Goal: Transaction & Acquisition: Book appointment/travel/reservation

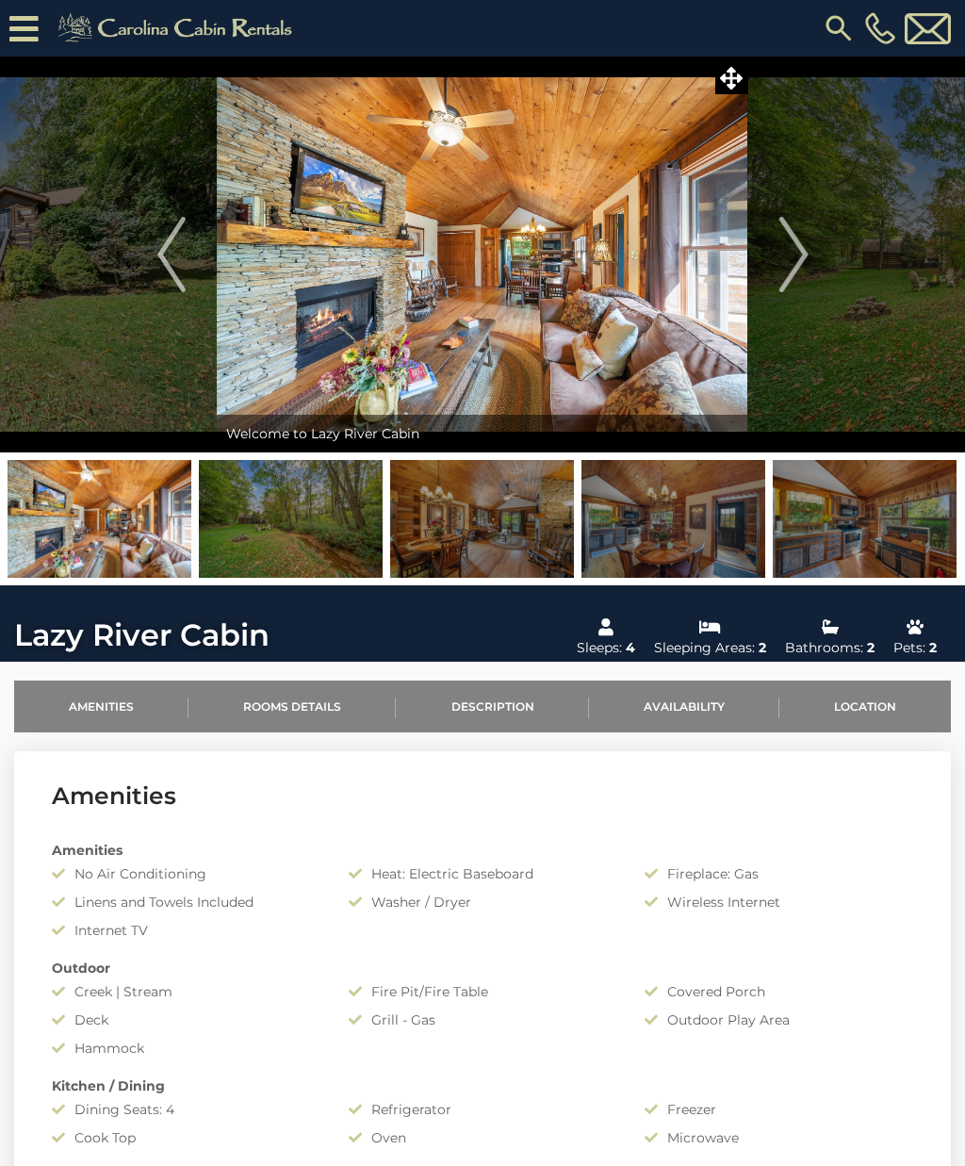
click at [821, 247] on button "Next" at bounding box center [793, 255] width 91 height 396
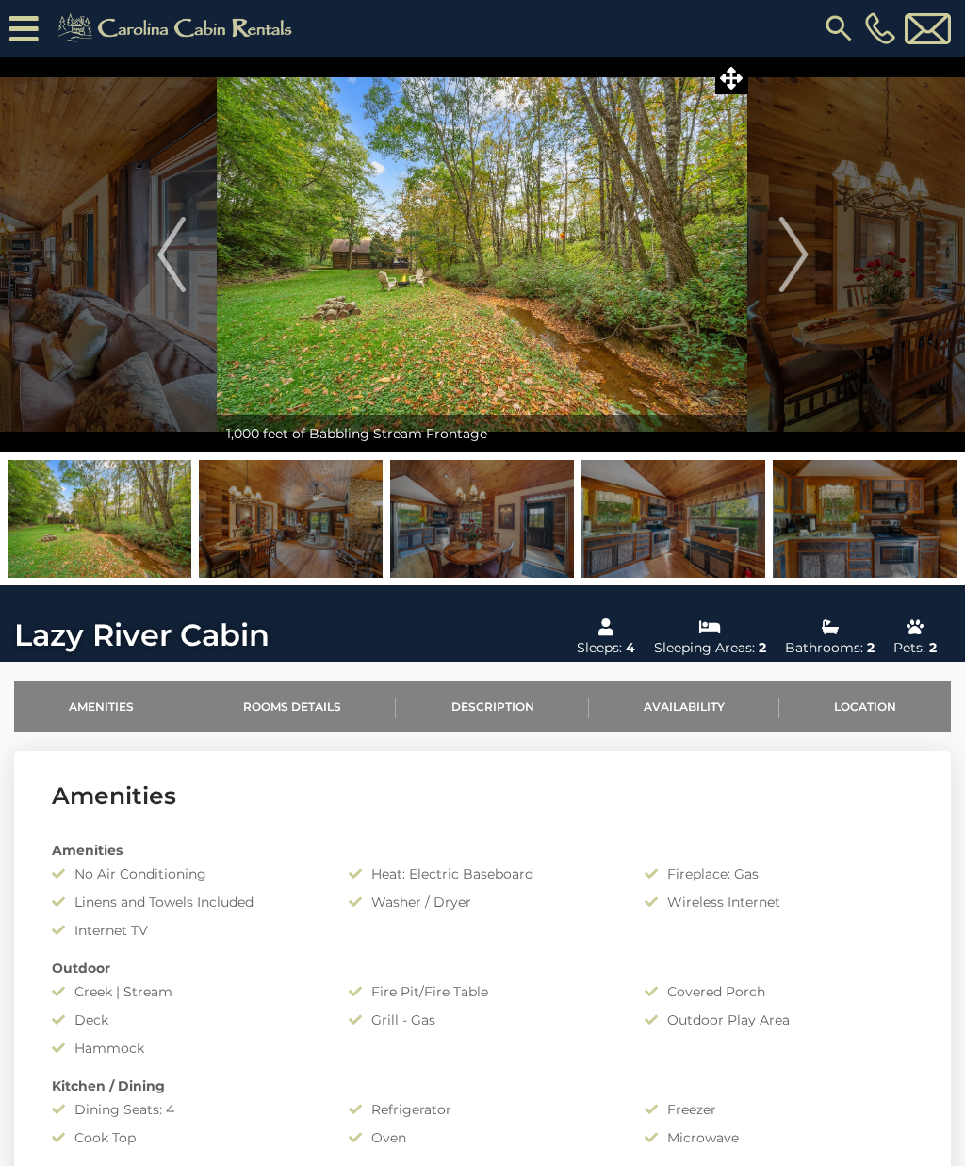
click at [791, 233] on img "Next" at bounding box center [793, 254] width 28 height 75
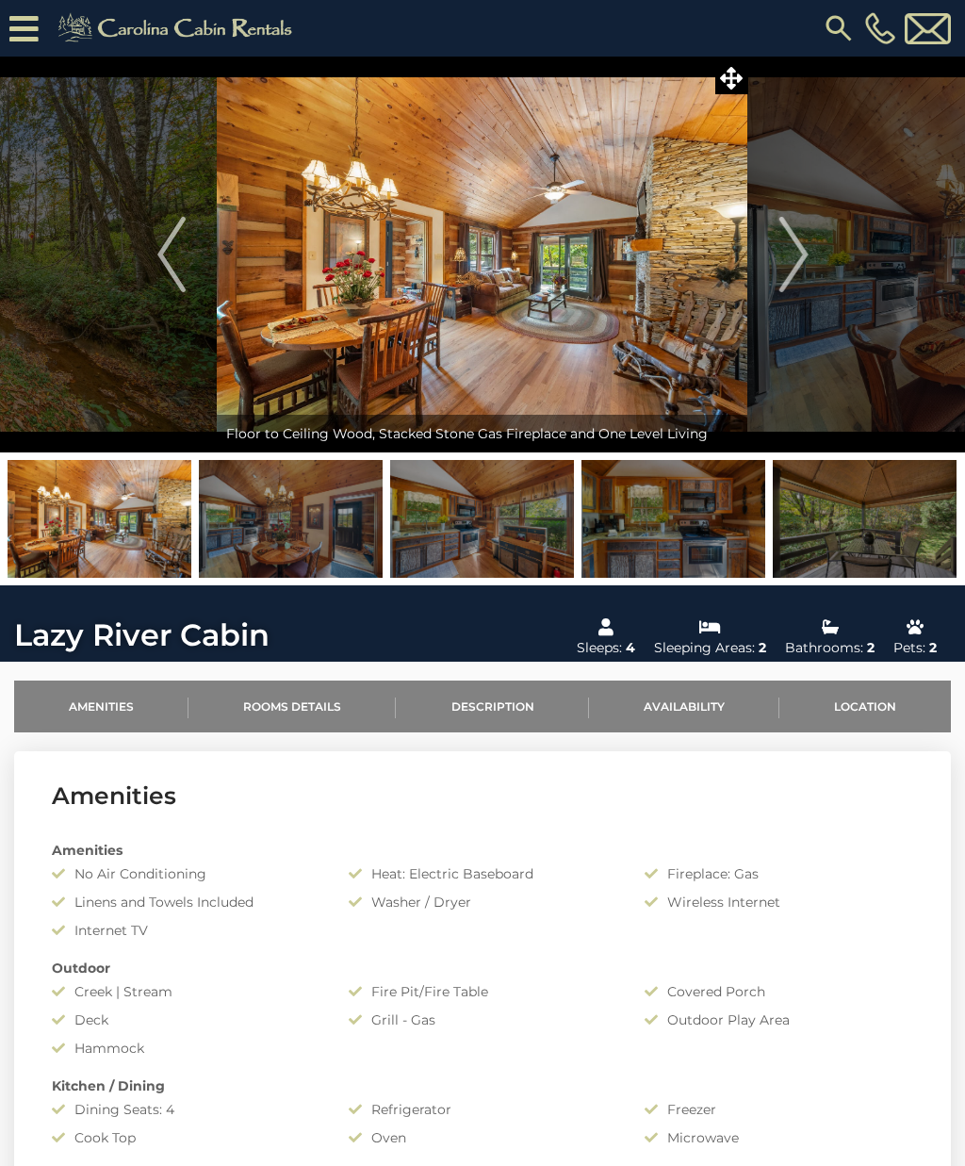
click at [176, 236] on img "Previous" at bounding box center [171, 254] width 28 height 75
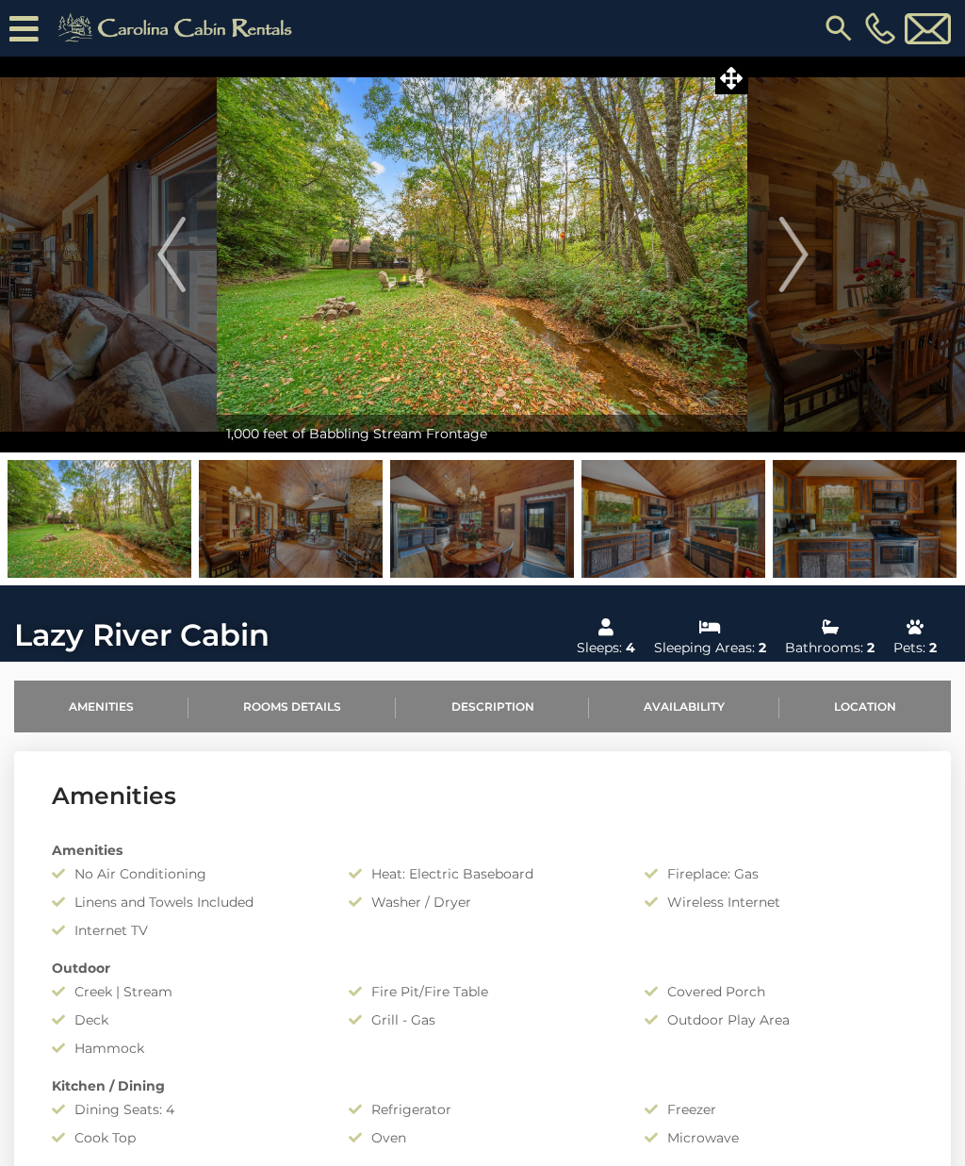
click at [806, 259] on img "Next" at bounding box center [793, 254] width 28 height 75
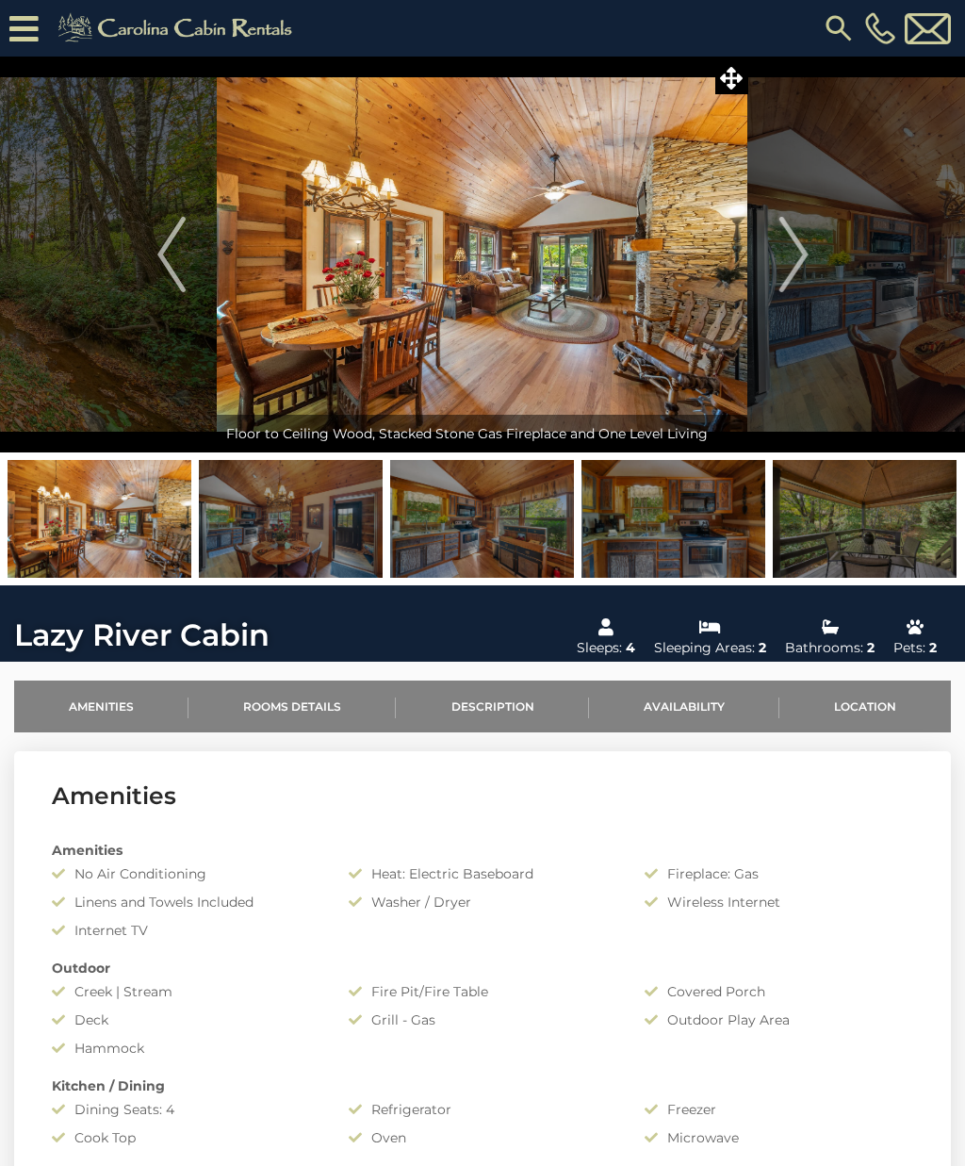
click at [808, 246] on button "Next" at bounding box center [793, 255] width 91 height 396
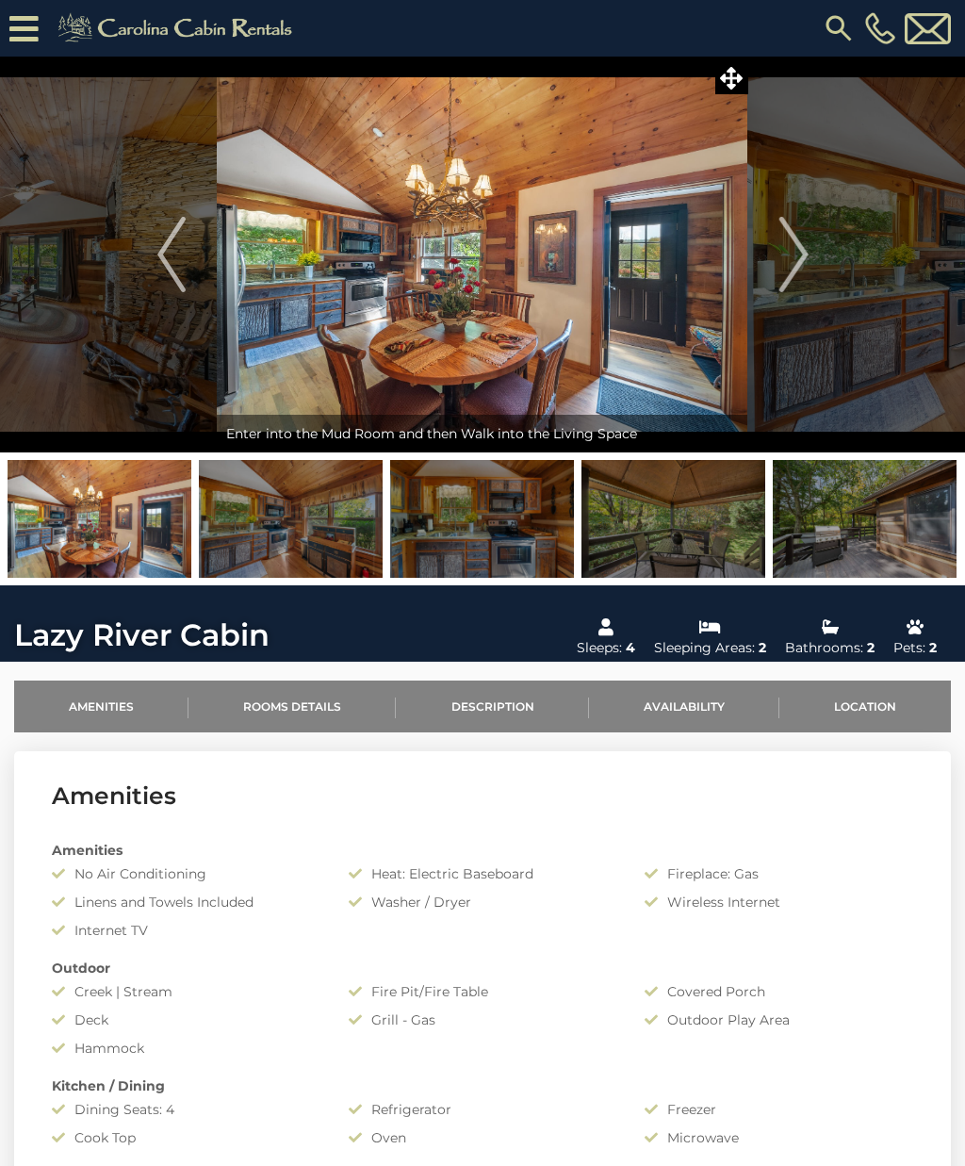
click at [799, 248] on img "Next" at bounding box center [793, 254] width 28 height 75
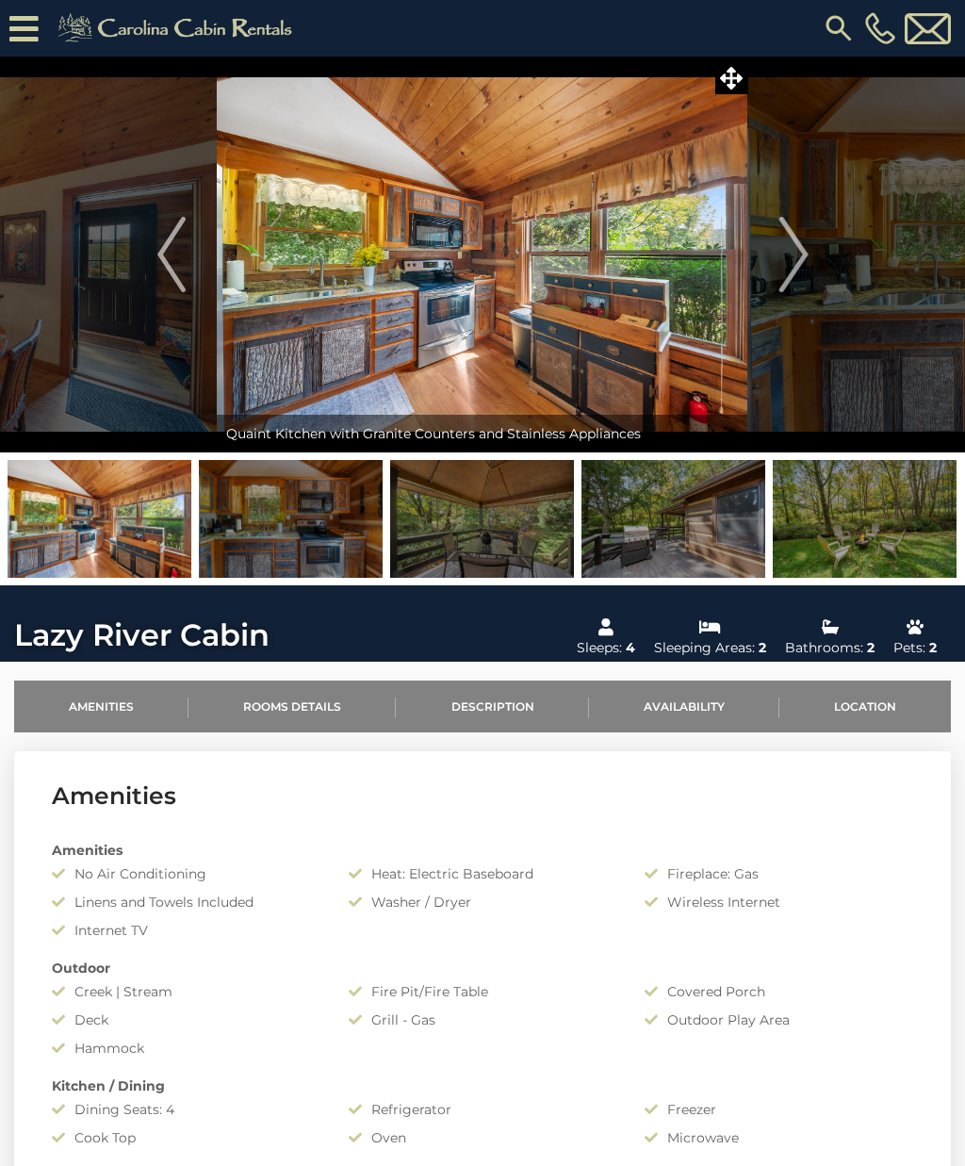
click at [798, 240] on img "Next" at bounding box center [793, 254] width 28 height 75
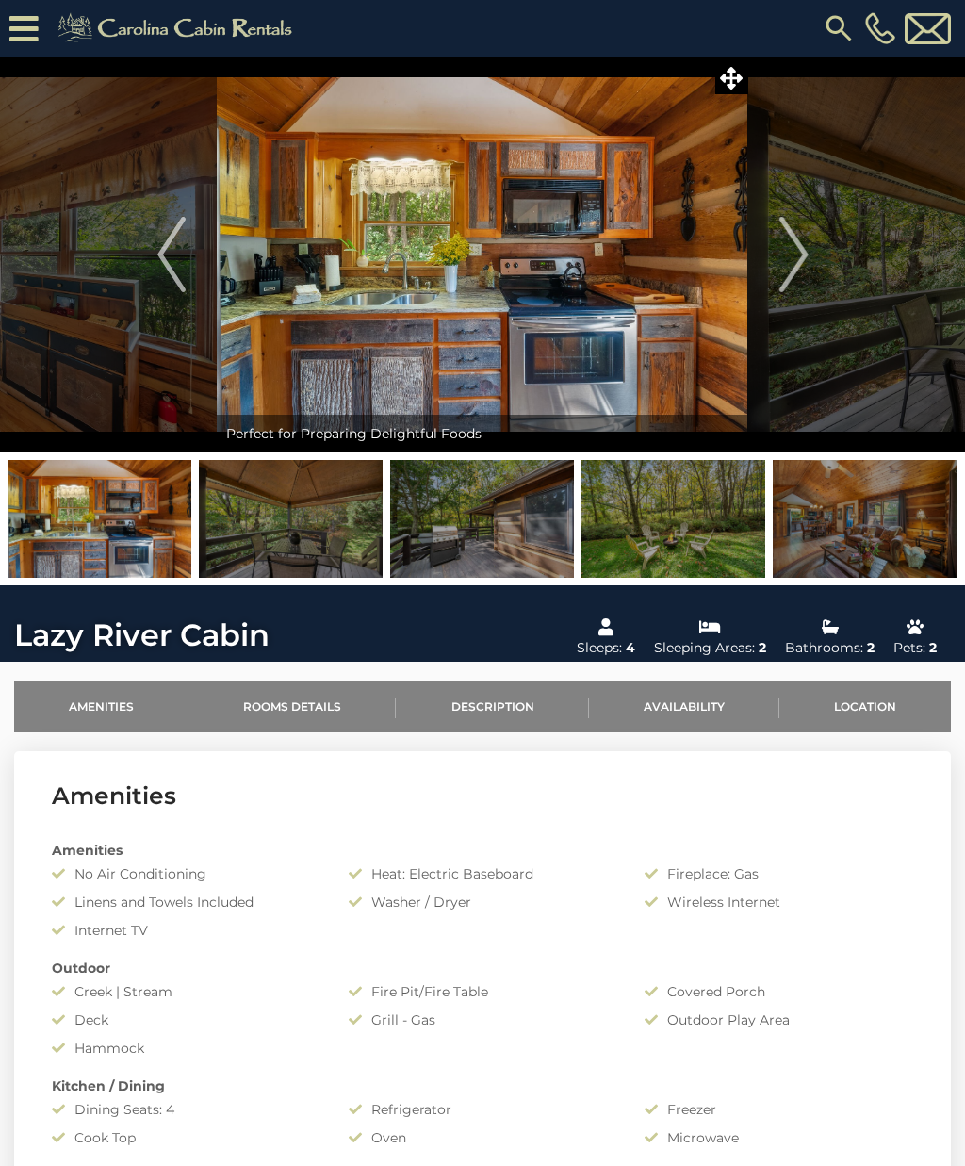
click at [791, 240] on img "Next" at bounding box center [793, 254] width 28 height 75
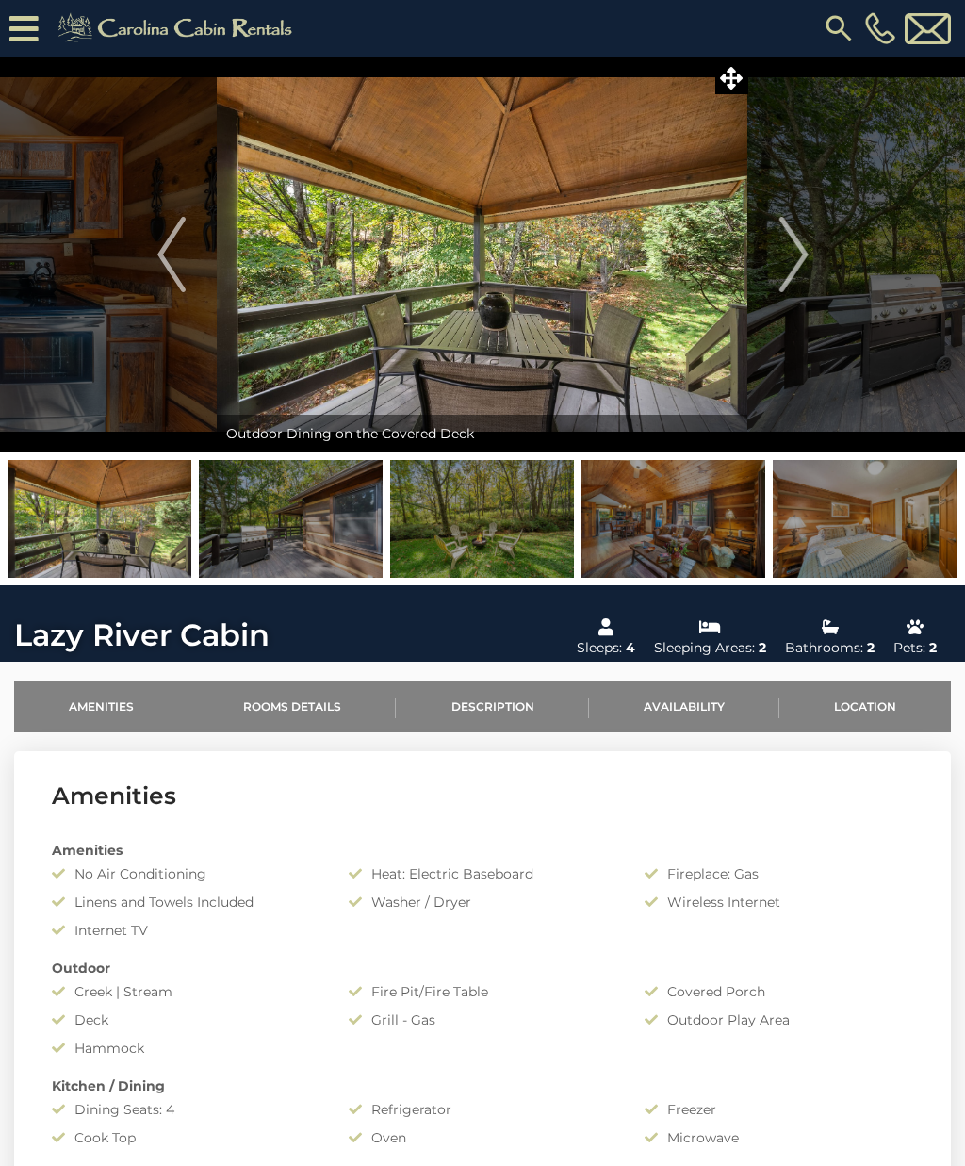
click at [790, 240] on img "Next" at bounding box center [793, 254] width 28 height 75
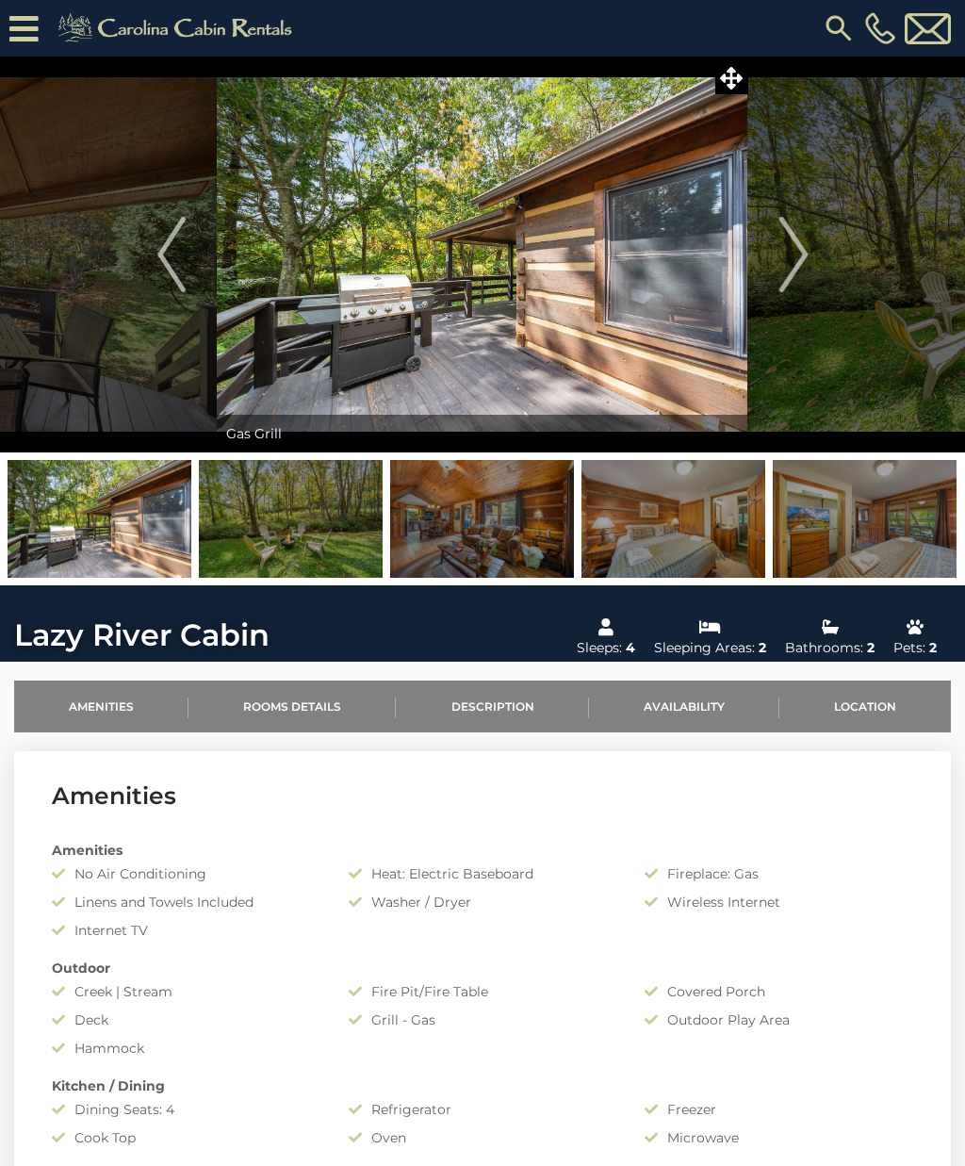
click at [795, 242] on img "Next" at bounding box center [793, 254] width 28 height 75
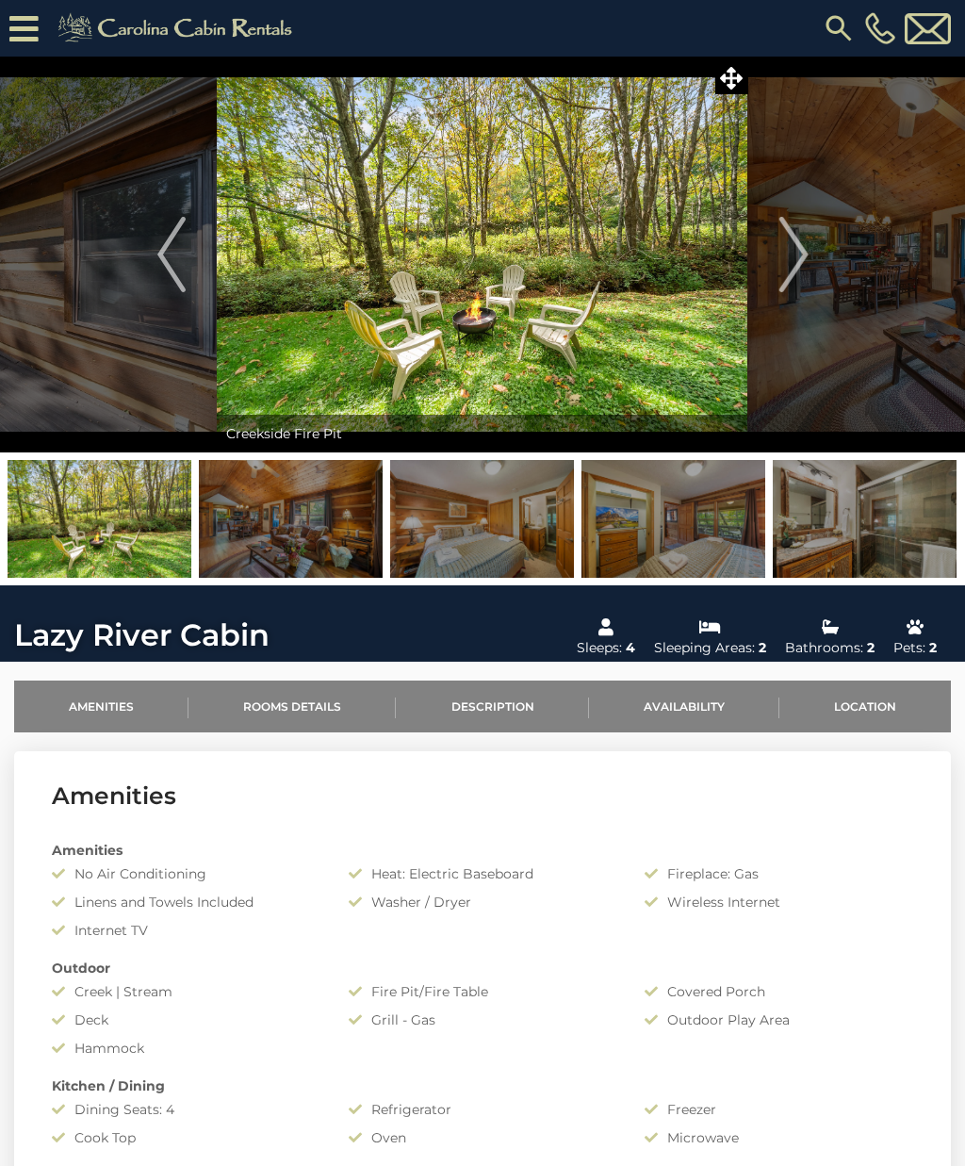
click at [798, 244] on img "Next" at bounding box center [793, 254] width 28 height 75
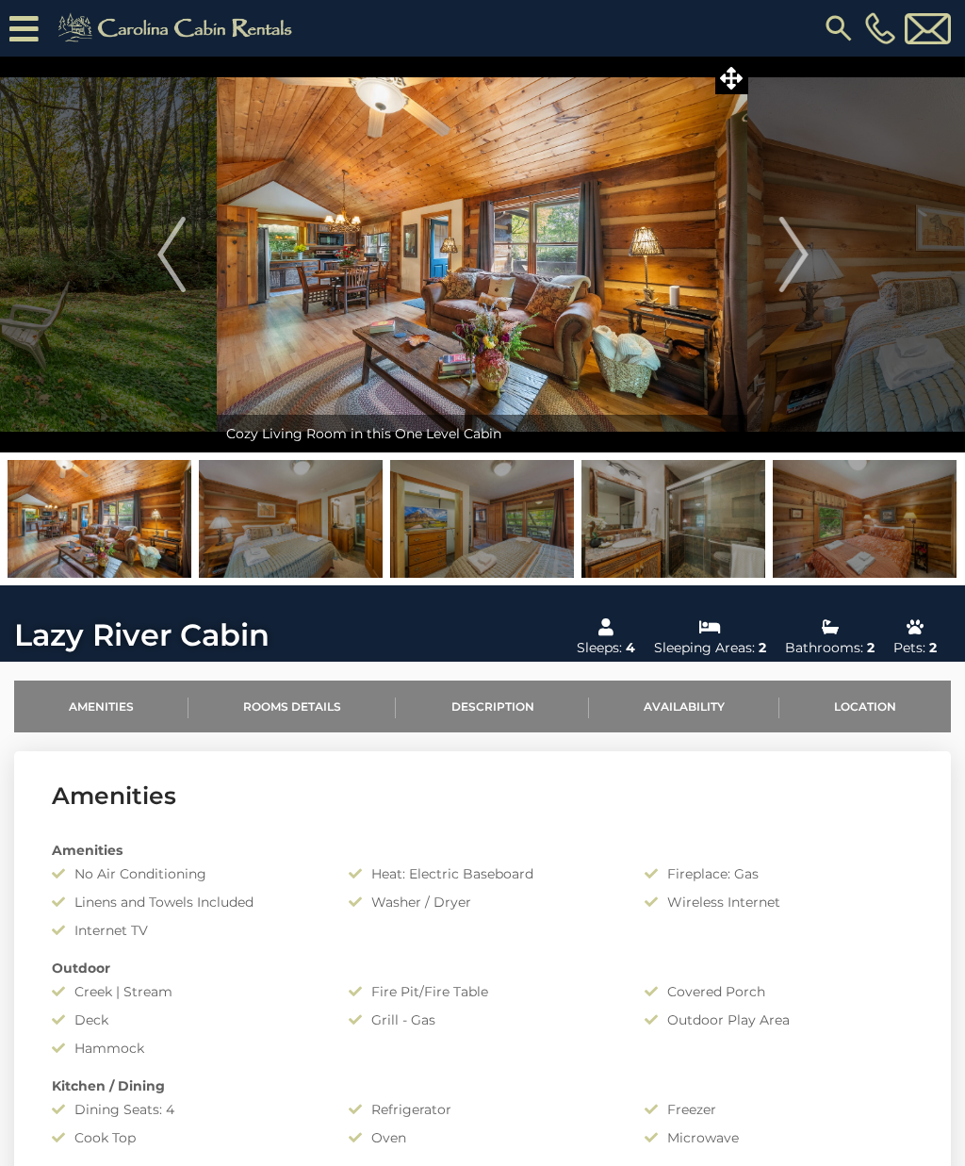
click at [791, 251] on img "Next" at bounding box center [793, 254] width 28 height 75
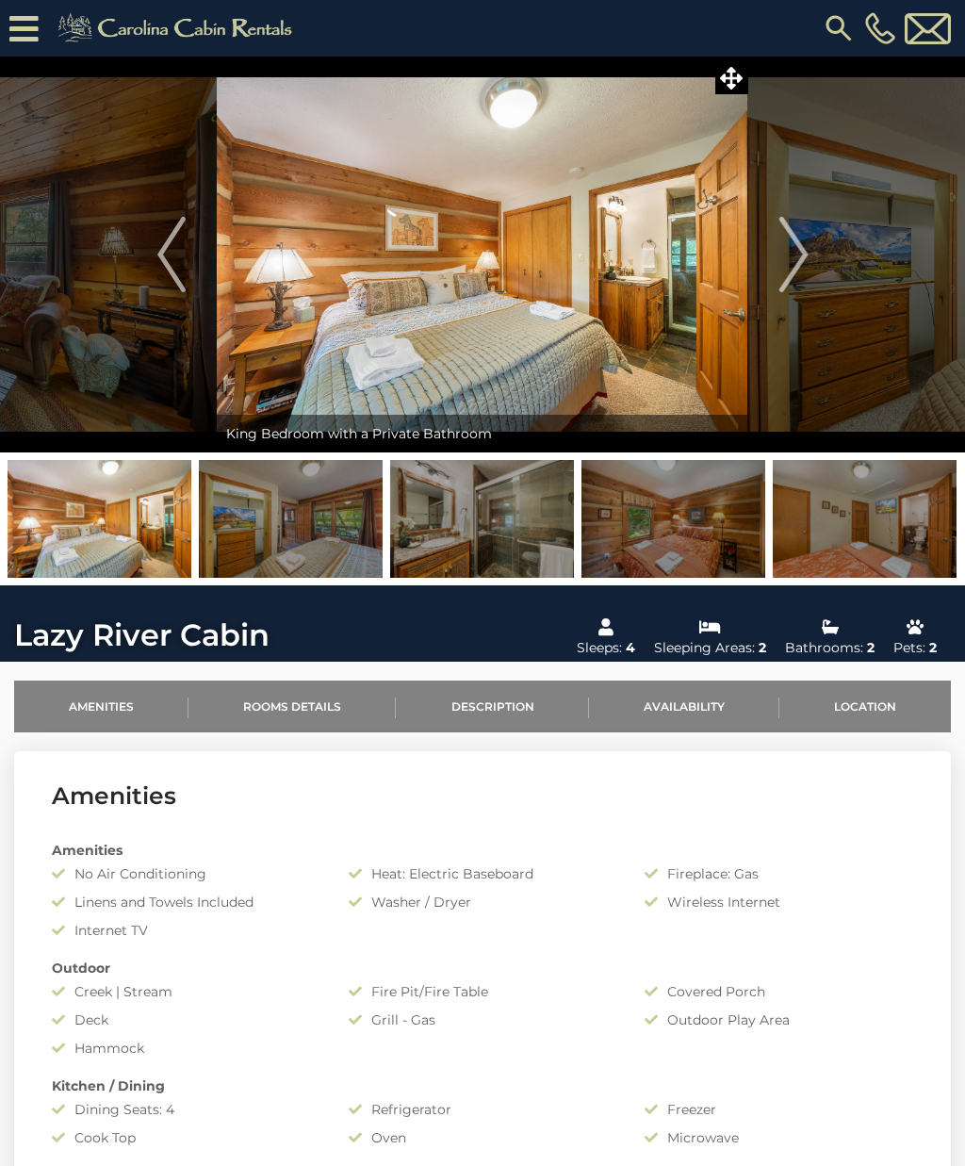
click at [785, 234] on img "Next" at bounding box center [793, 254] width 28 height 75
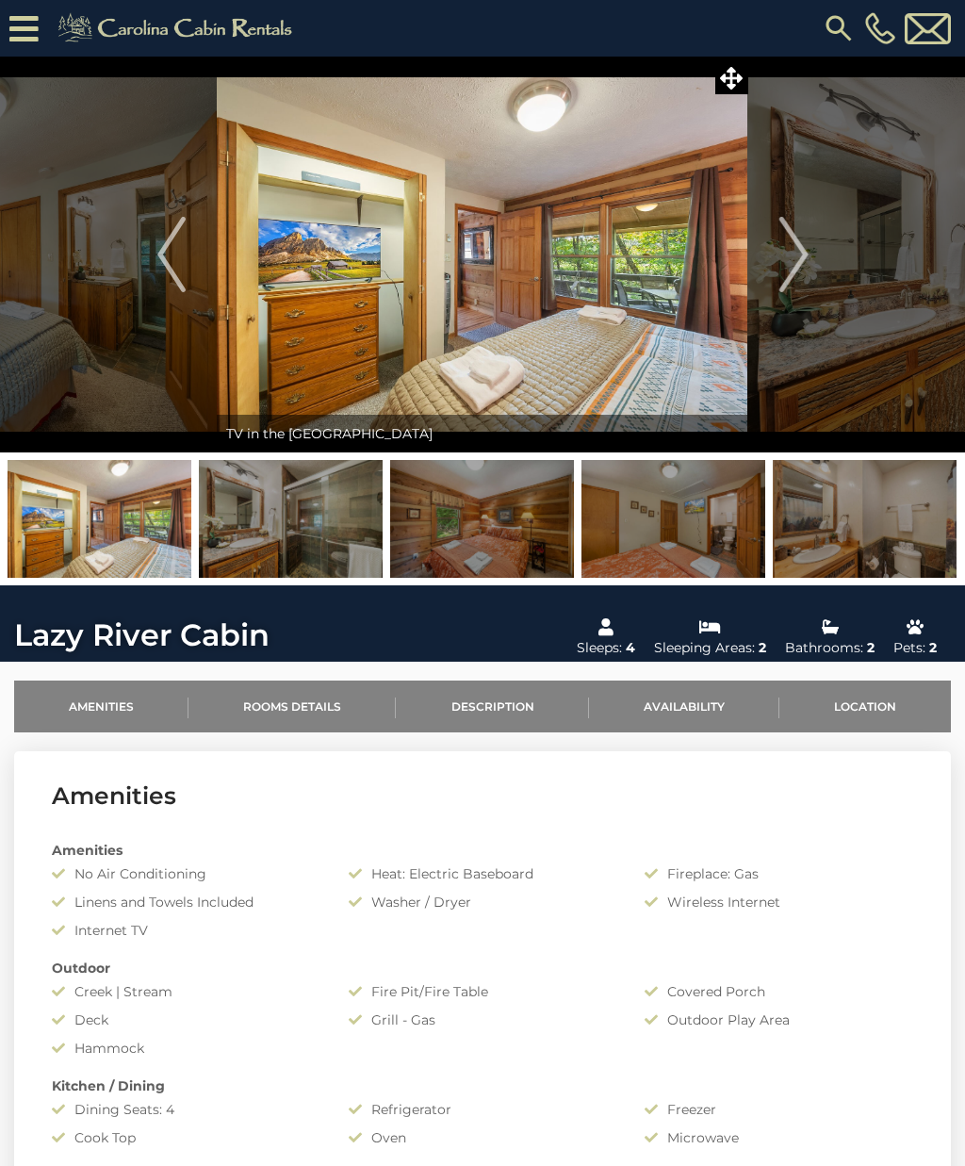
click at [790, 236] on img "Next" at bounding box center [793, 254] width 28 height 75
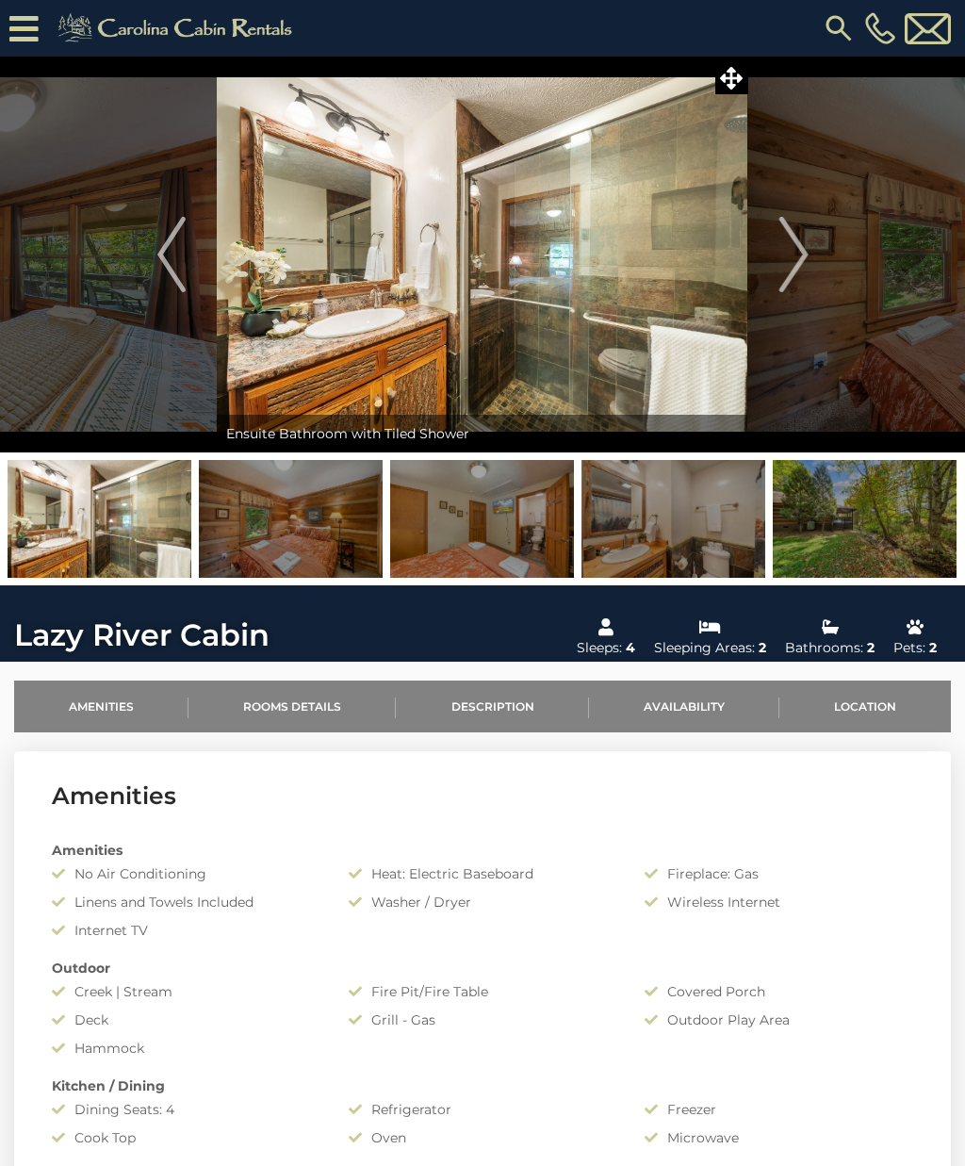
click at [795, 244] on img "Next" at bounding box center [793, 254] width 28 height 75
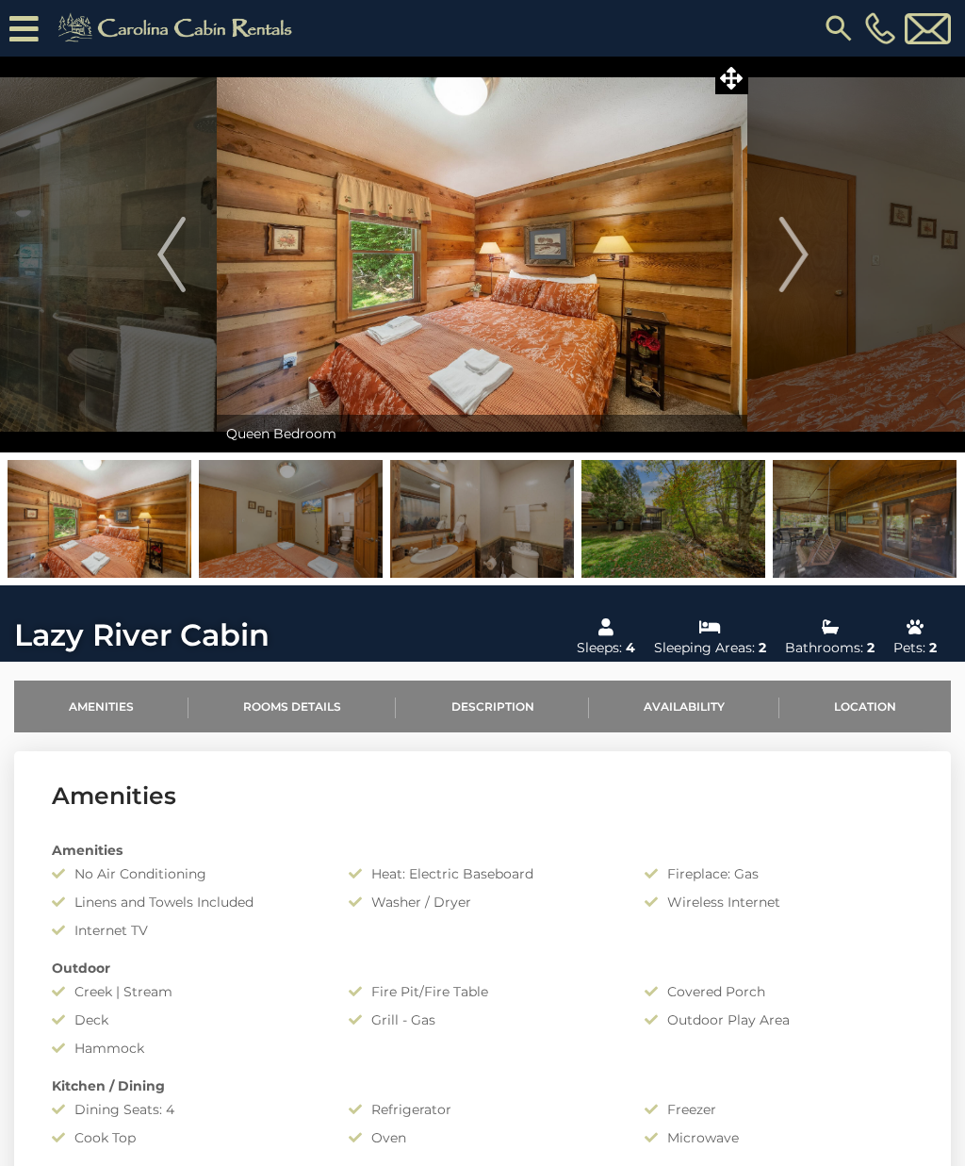
click at [792, 230] on img "Next" at bounding box center [793, 254] width 28 height 75
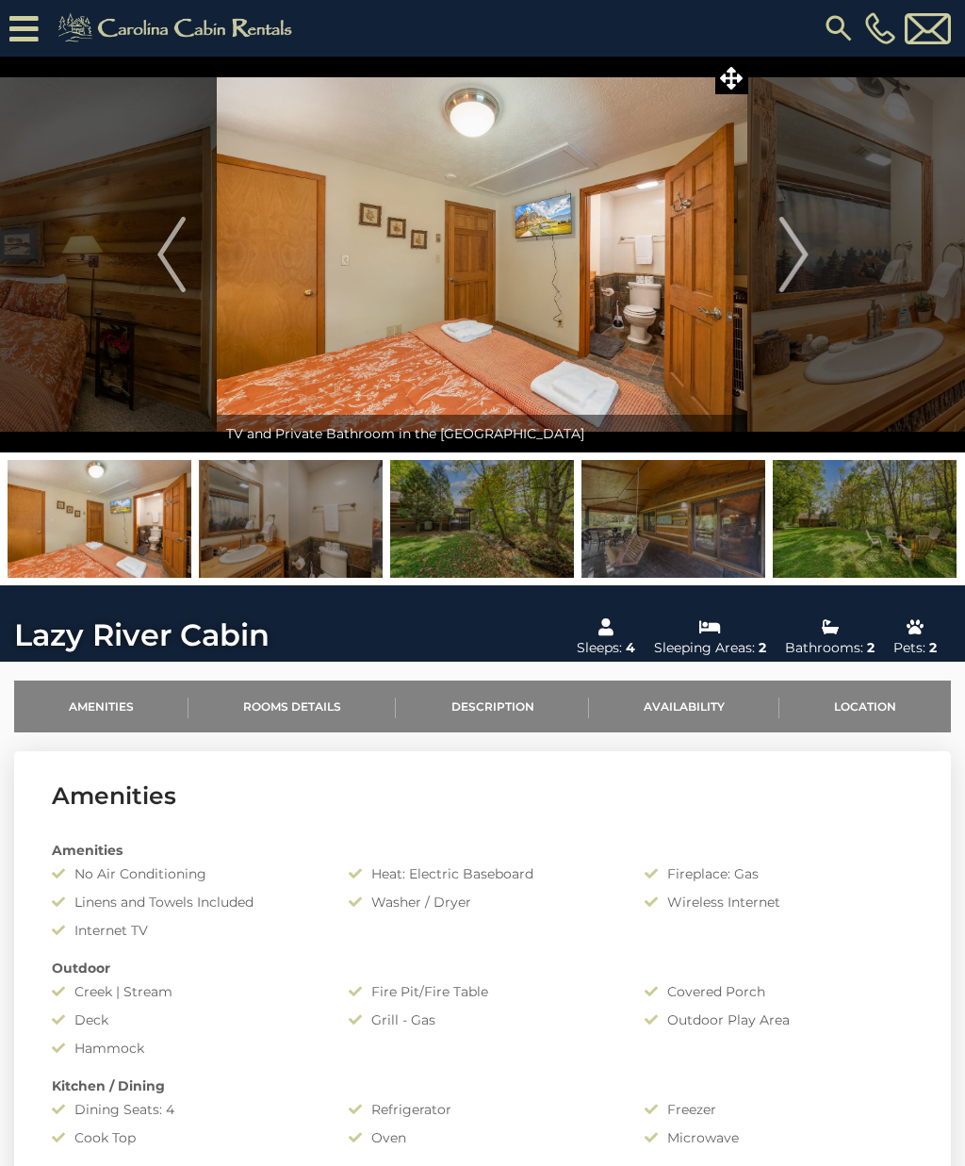
click at [782, 237] on img "Next" at bounding box center [793, 254] width 28 height 75
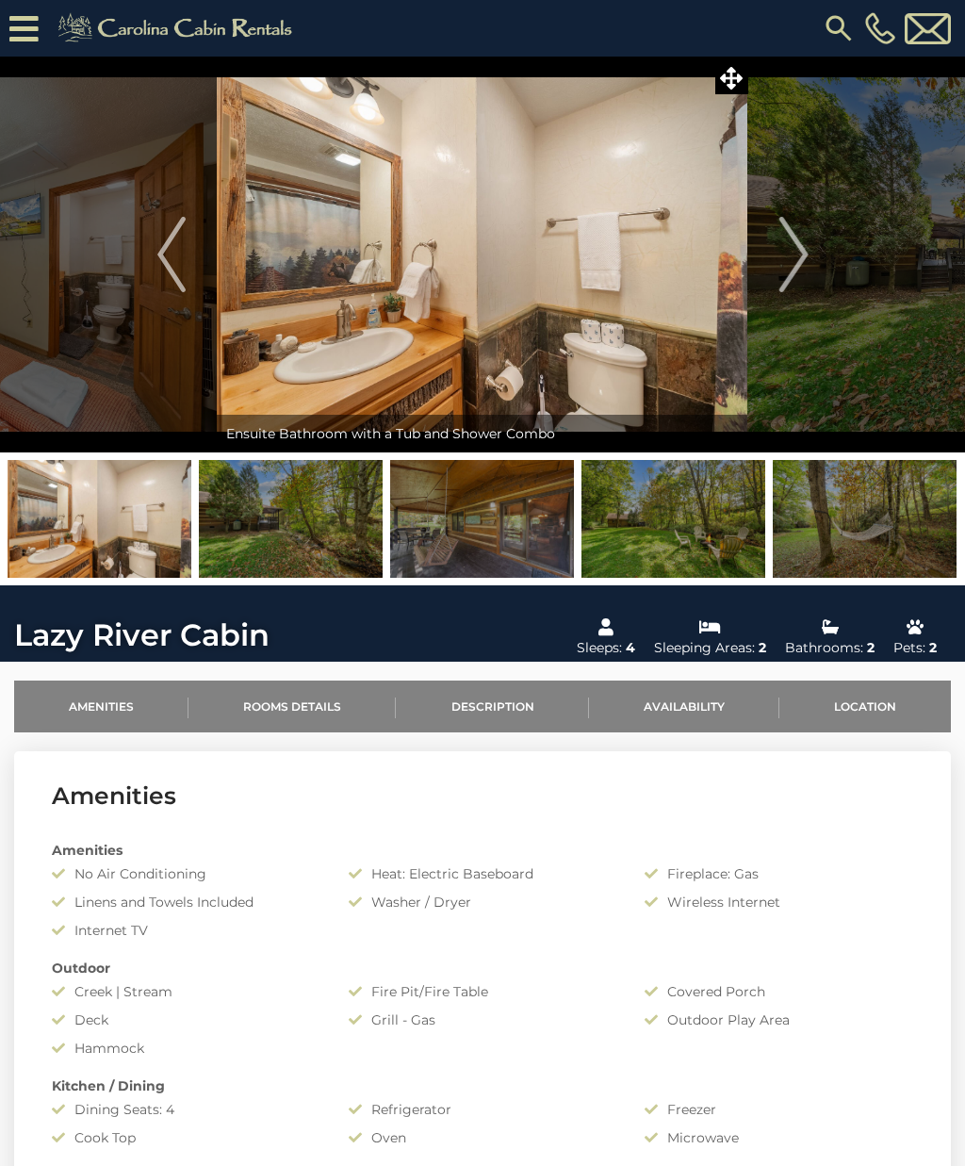
click at [787, 247] on img "Next" at bounding box center [793, 254] width 28 height 75
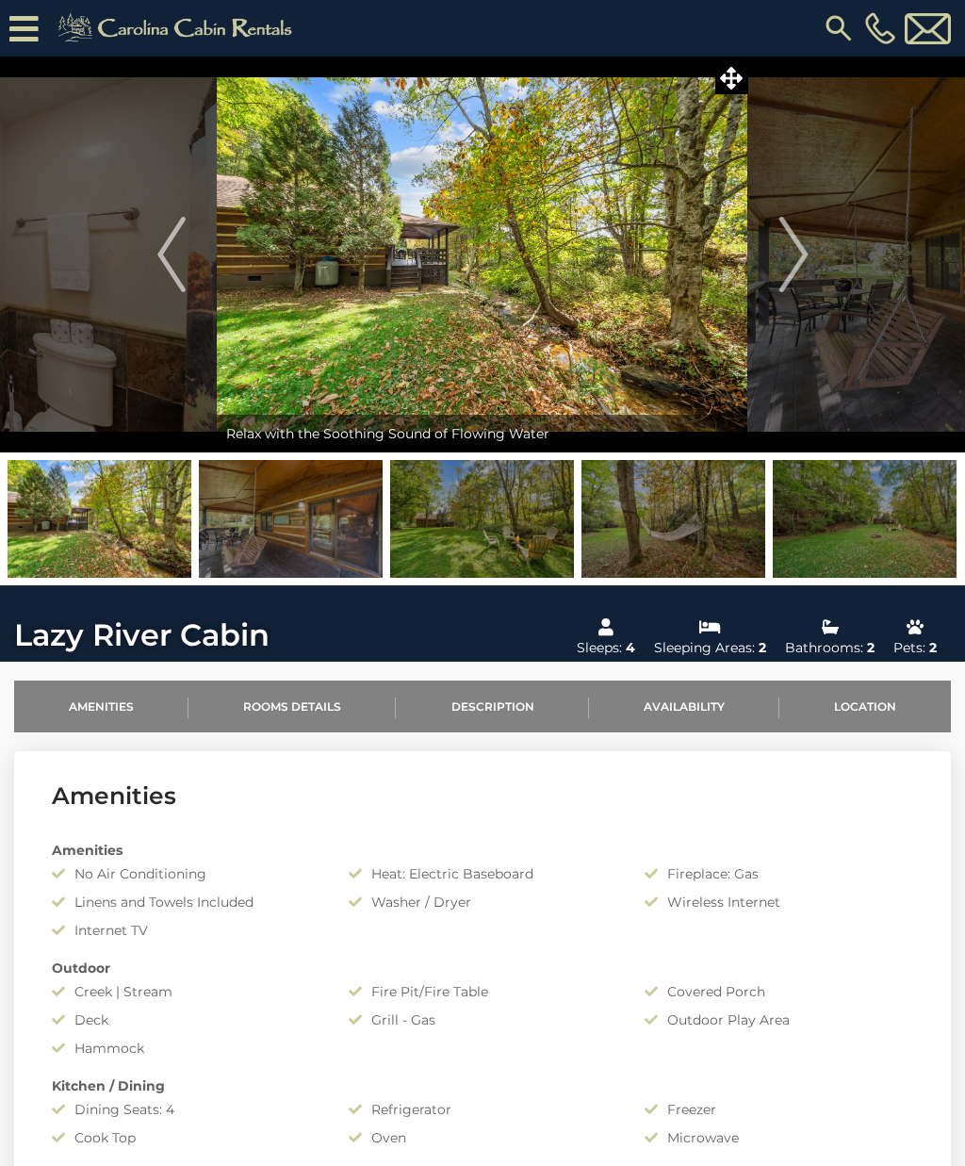
click at [784, 253] on img "Next" at bounding box center [793, 254] width 28 height 75
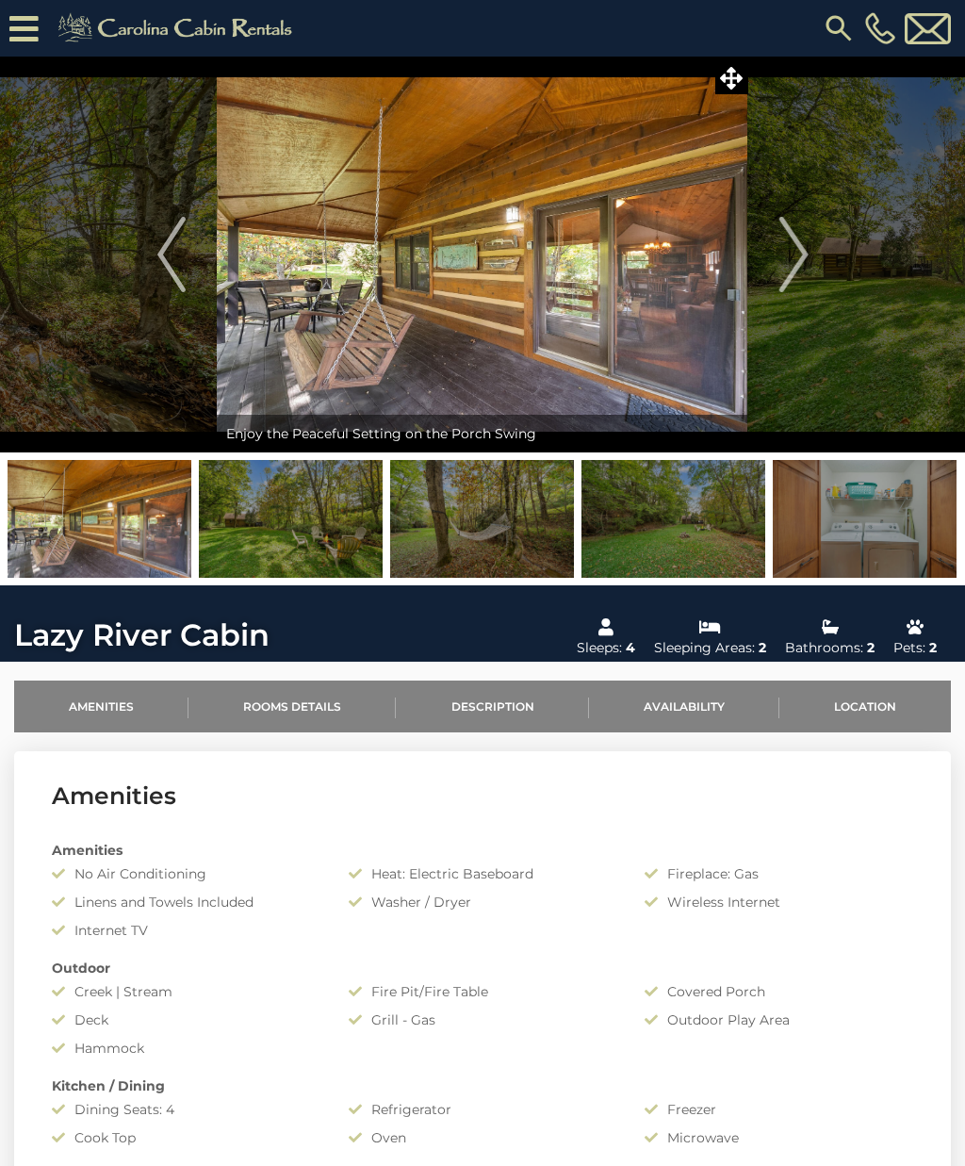
click at [814, 255] on button "Next" at bounding box center [793, 255] width 91 height 396
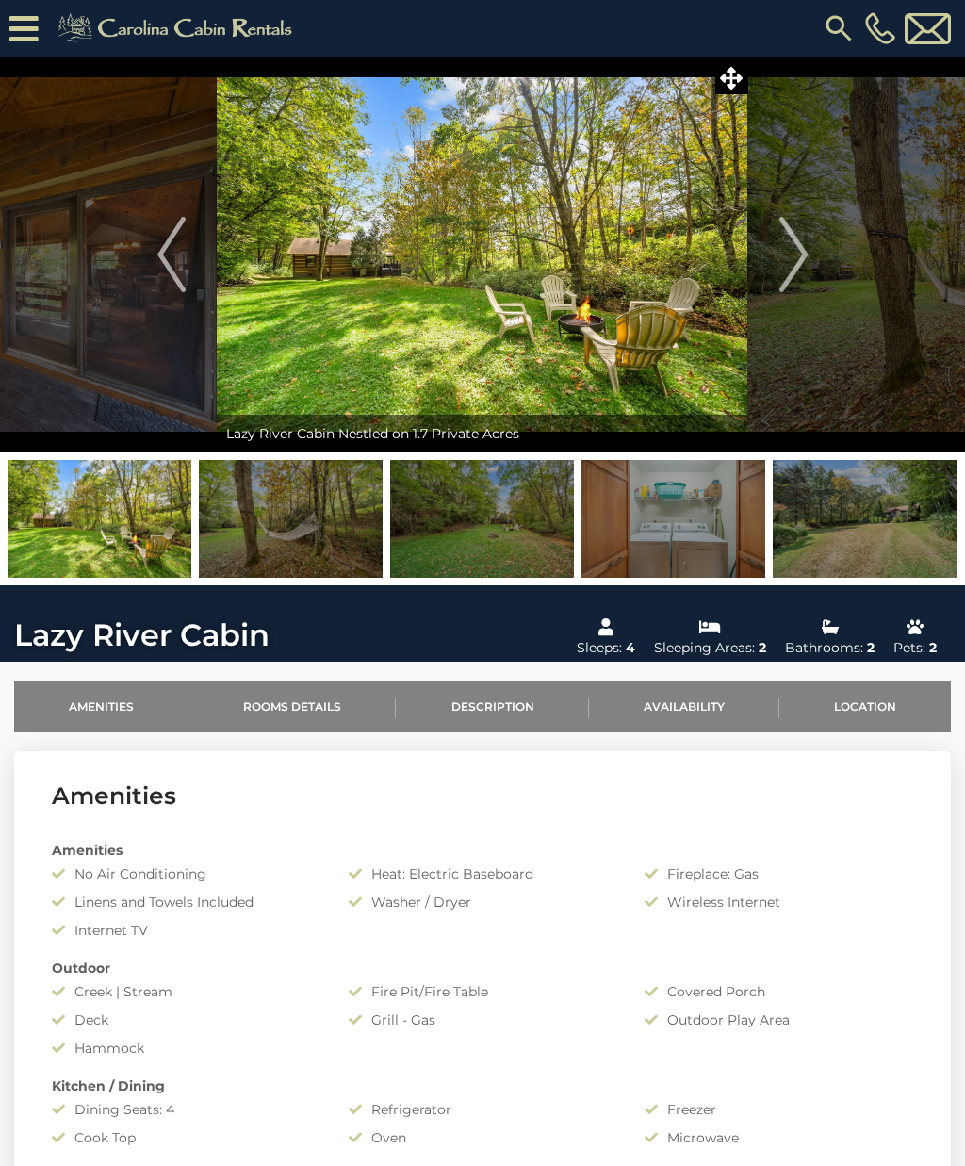
click at [797, 239] on img "Next" at bounding box center [793, 254] width 28 height 75
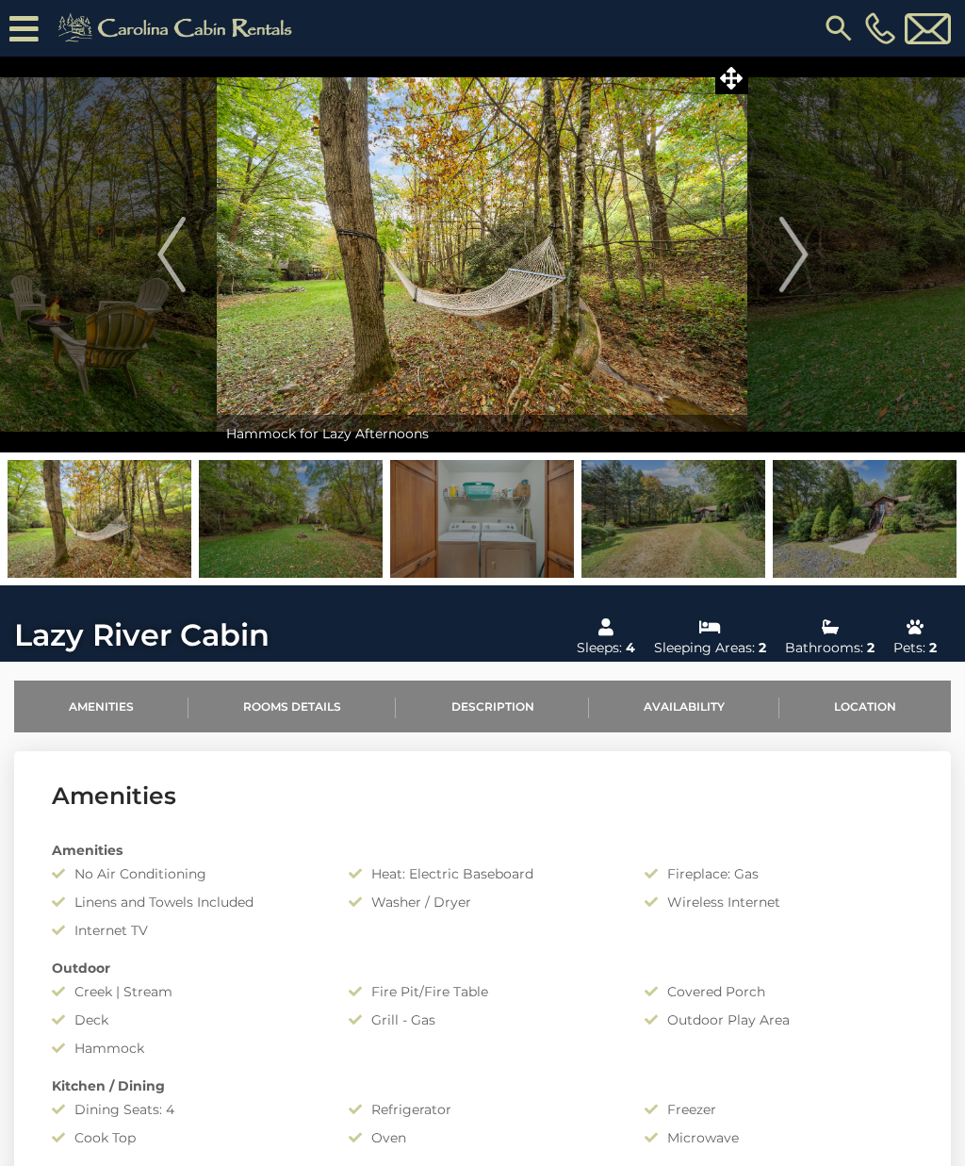
click at [796, 242] on img "Next" at bounding box center [793, 254] width 28 height 75
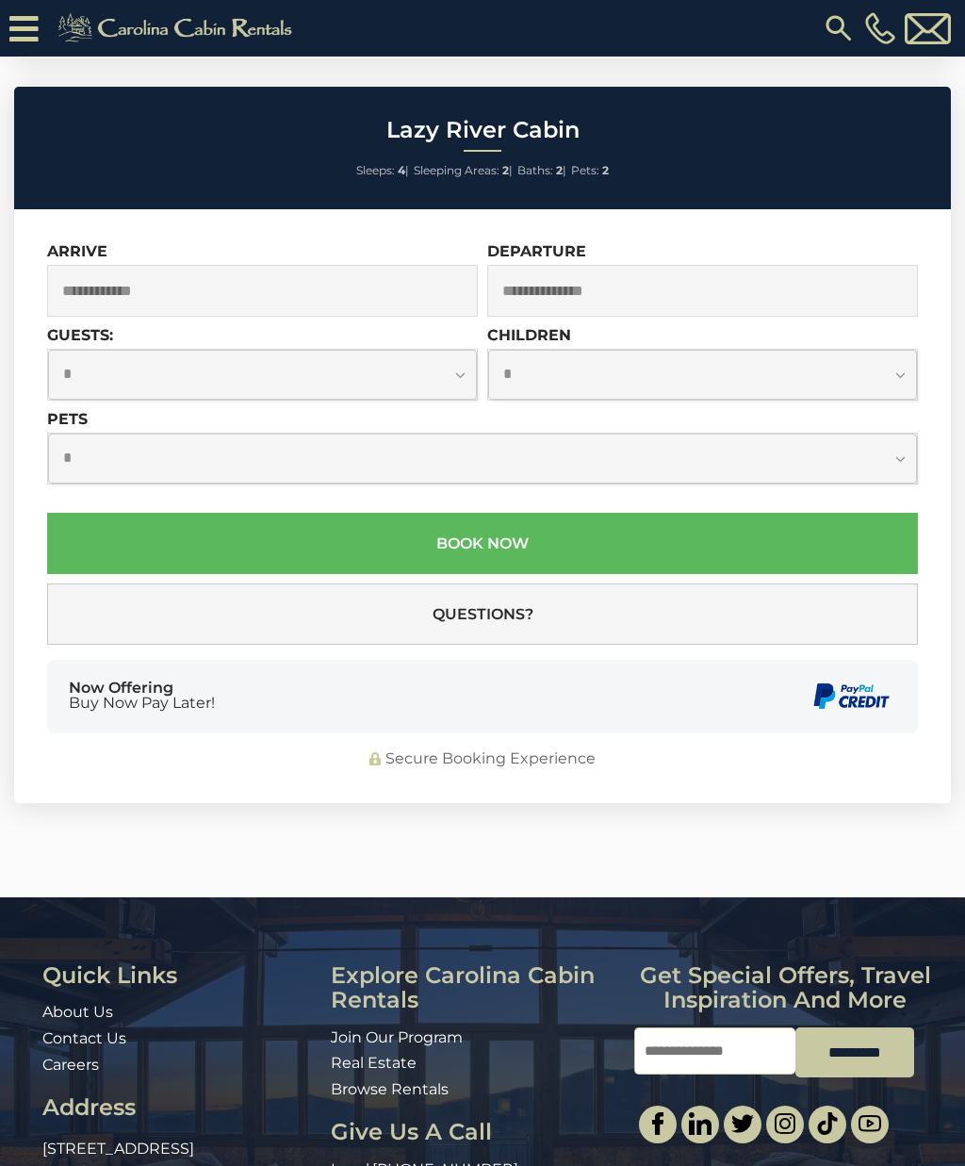
scroll to position [3564, 0]
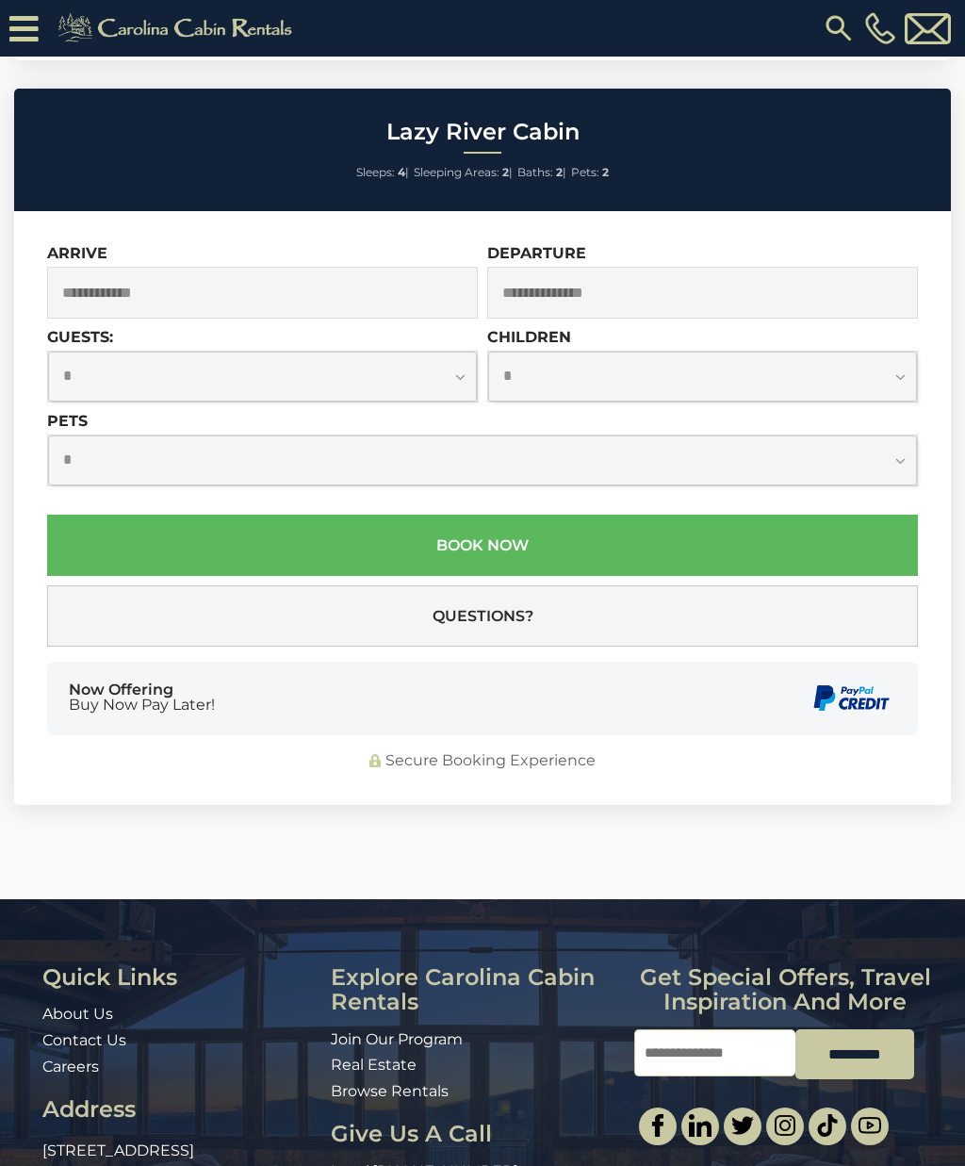
click at [455, 372] on select "**********" at bounding box center [262, 376] width 429 height 50
select select "*"
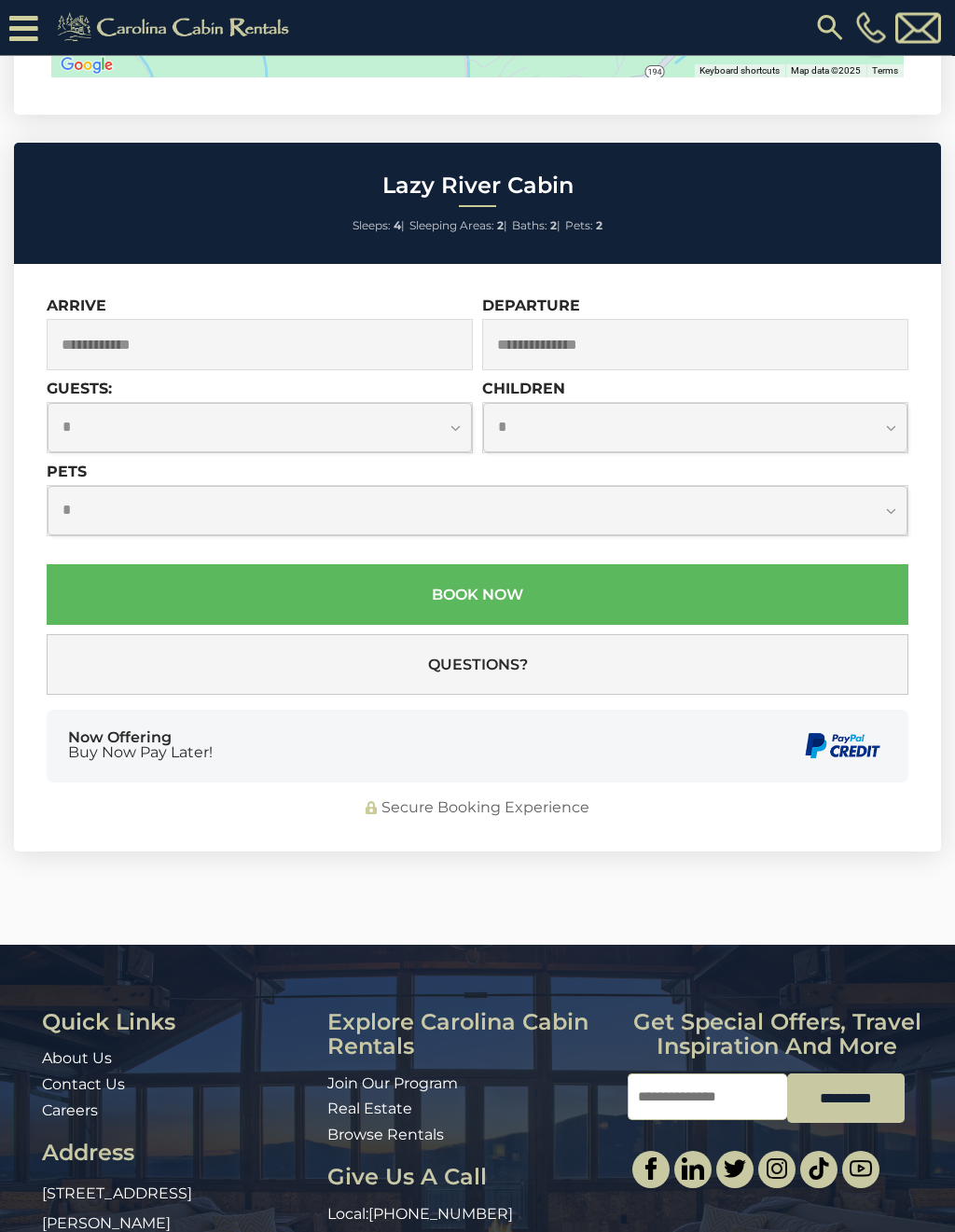
scroll to position [3472, 0]
click at [71, 345] on input "text" at bounding box center [259, 344] width 427 height 51
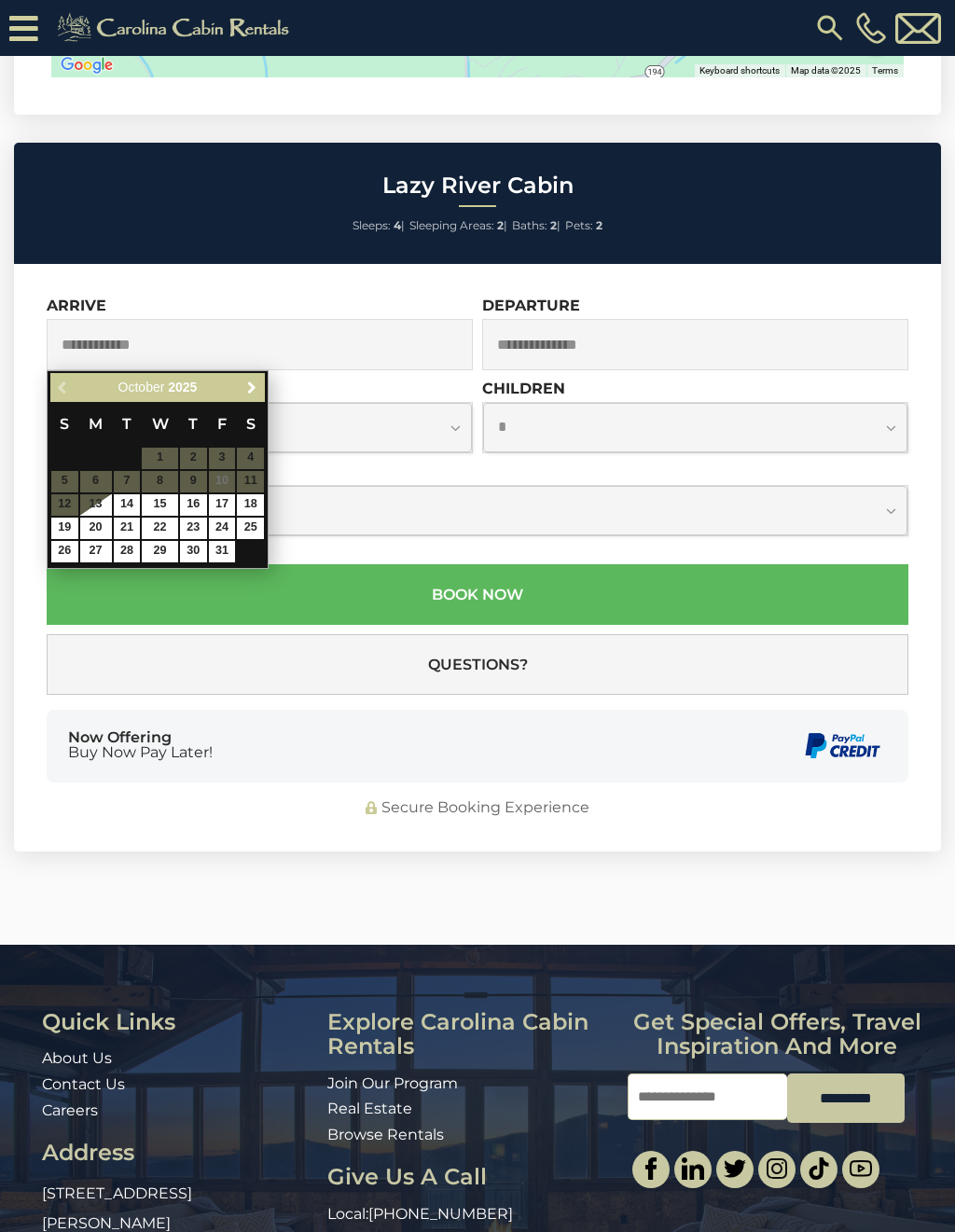
click at [246, 388] on span "Next" at bounding box center [251, 387] width 15 height 15
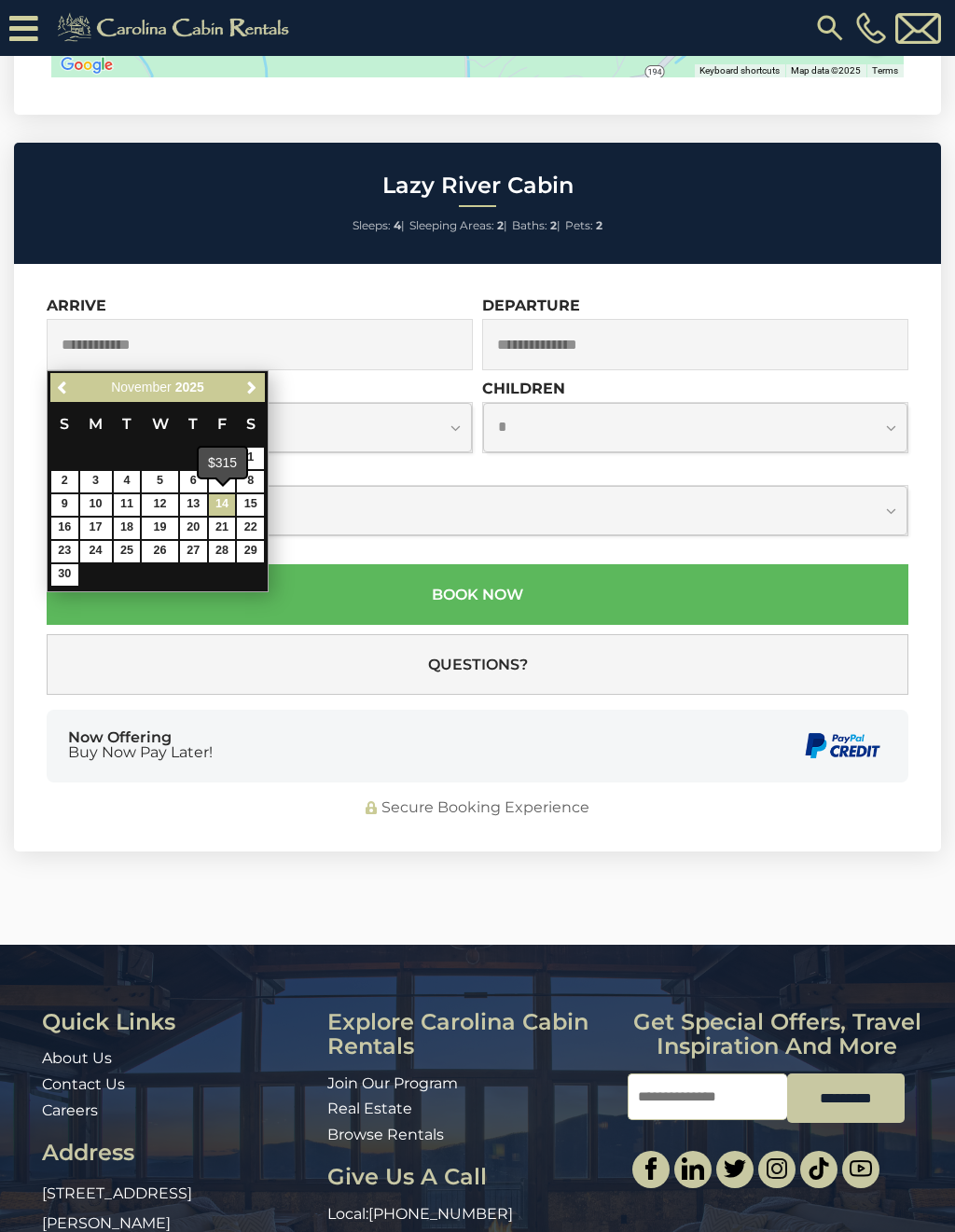
click at [210, 511] on link "14" at bounding box center [222, 505] width 27 height 22
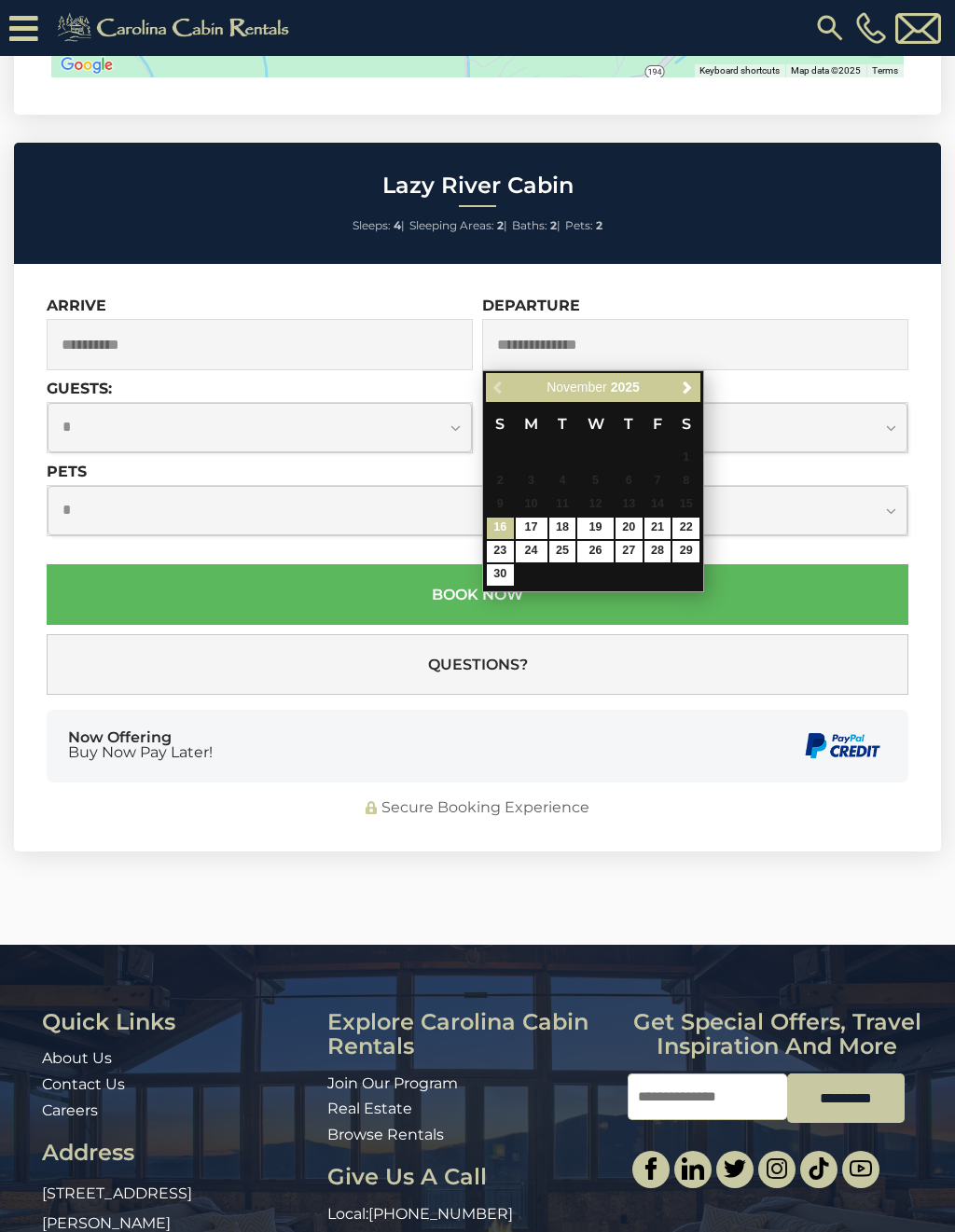
click at [503, 388] on div "Previous Next [DATE]" at bounding box center [593, 387] width 215 height 29
click at [495, 379] on div "Previous Next [DATE]" at bounding box center [593, 387] width 215 height 29
click at [506, 375] on div "Previous Next [DATE]" at bounding box center [593, 387] width 215 height 29
click at [499, 391] on div "Previous Next [DATE]" at bounding box center [593, 387] width 215 height 29
click at [500, 378] on div "Previous Next [DATE]" at bounding box center [593, 387] width 215 height 29
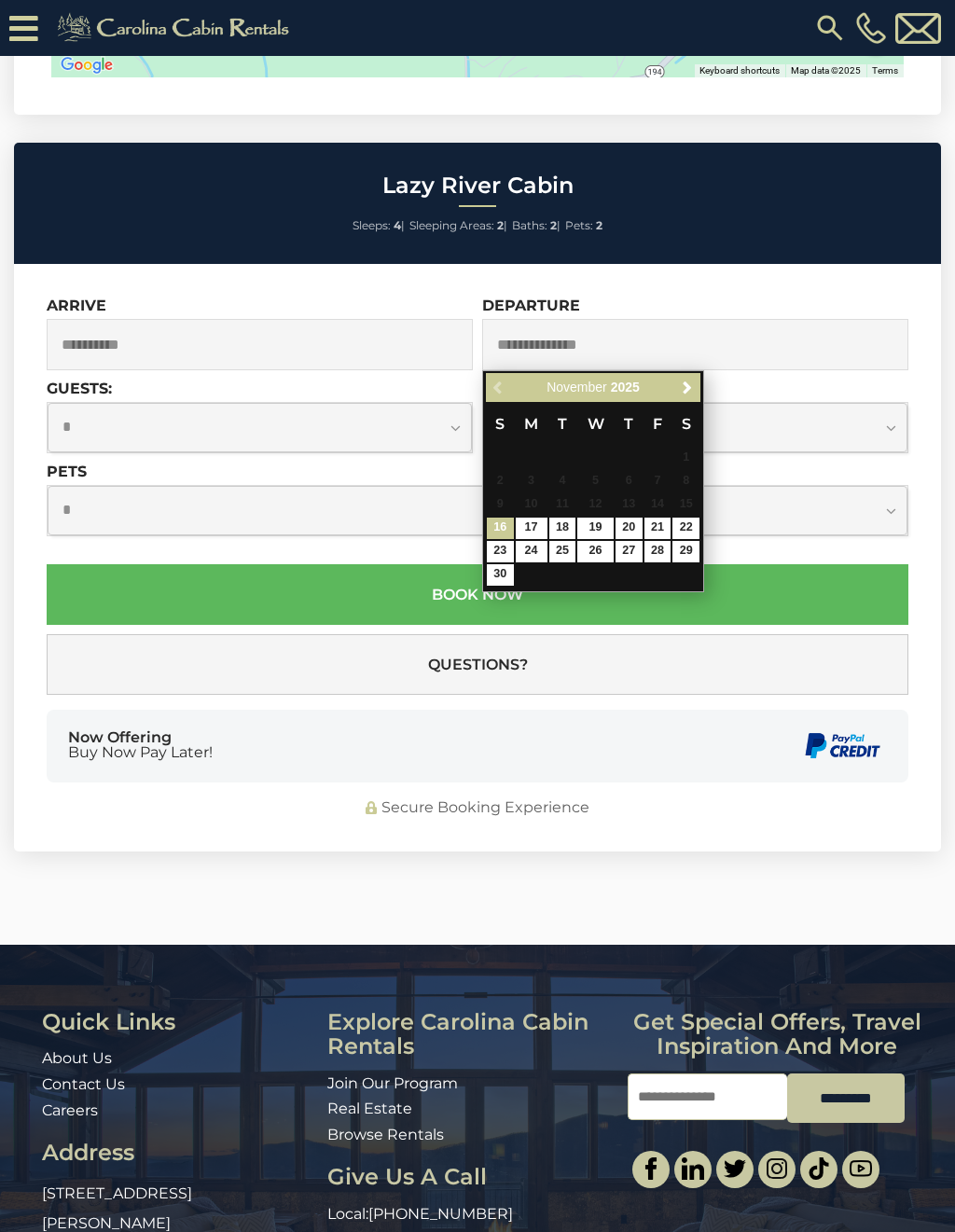
click at [365, 325] on input "**********" at bounding box center [259, 344] width 427 height 51
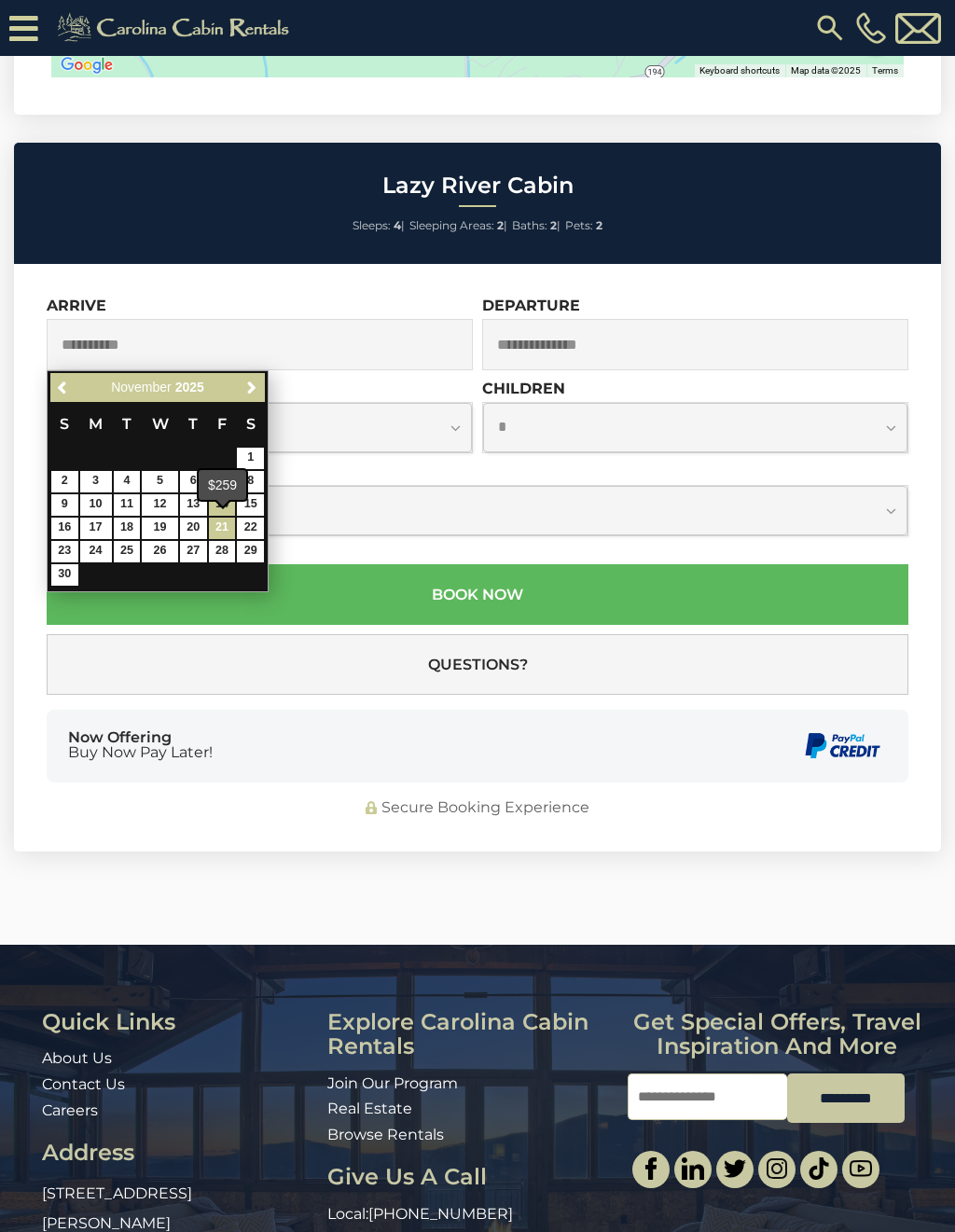
click at [210, 527] on link "21" at bounding box center [222, 528] width 27 height 22
type input "**********"
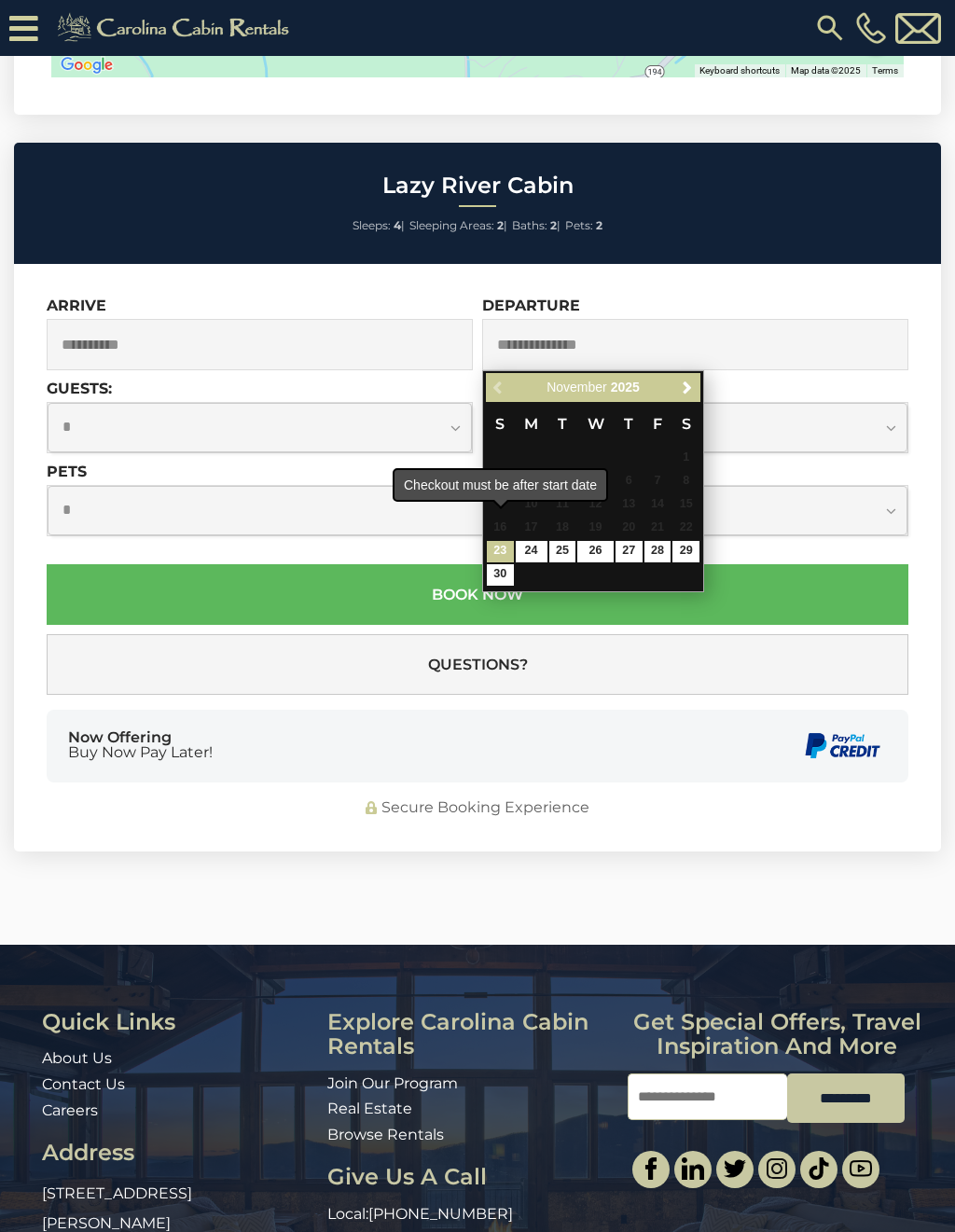
click at [506, 525] on span "16" at bounding box center [500, 528] width 27 height 22
click at [525, 336] on input "text" at bounding box center [695, 344] width 427 height 51
click at [491, 541] on link "23" at bounding box center [500, 551] width 27 height 22
type input "**********"
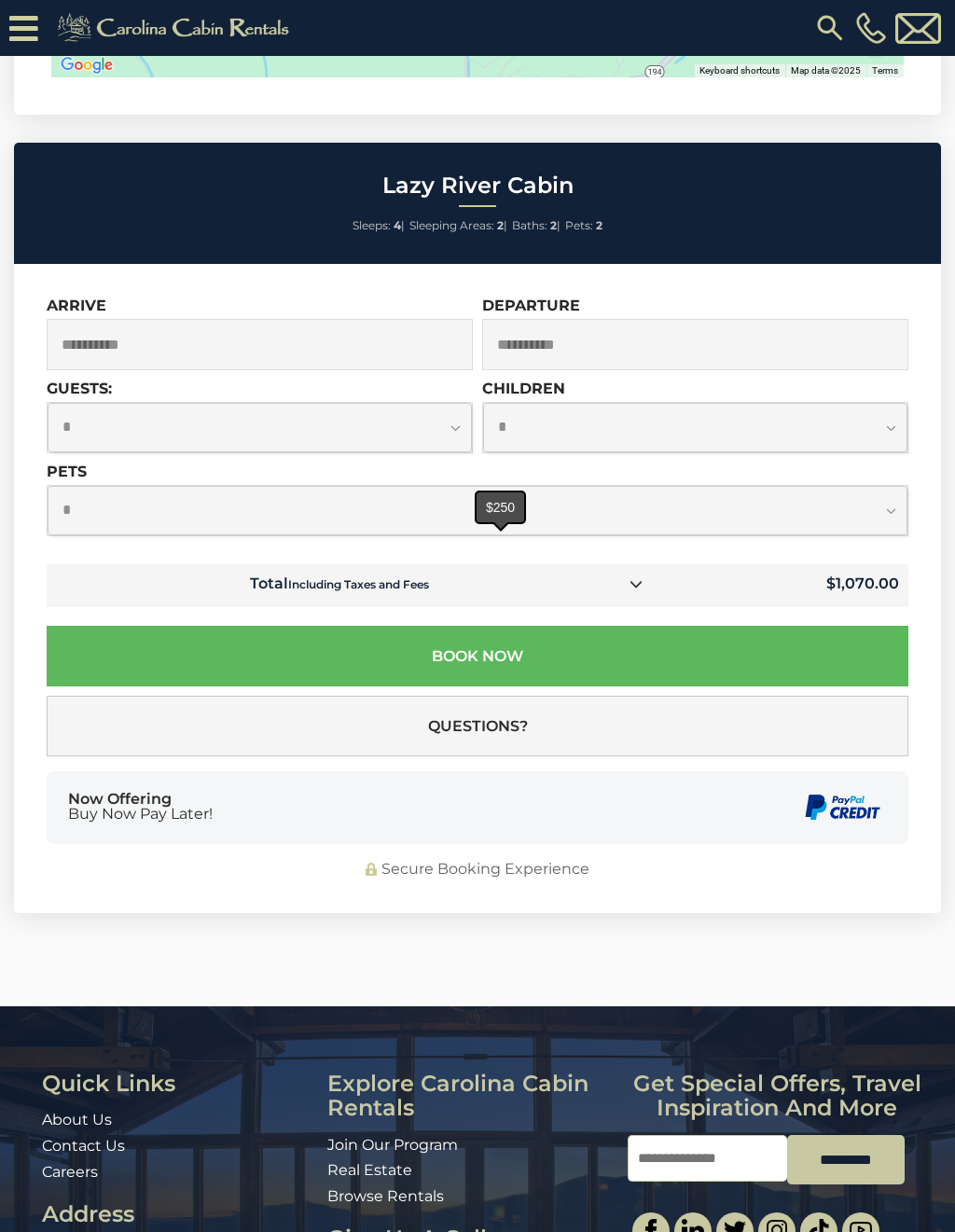
click at [76, 511] on select "**********" at bounding box center [477, 511] width 860 height 49
click at [893, 503] on select "**********" at bounding box center [477, 511] width 860 height 49
select select "*"
click at [26, 15] on icon at bounding box center [23, 28] width 29 height 33
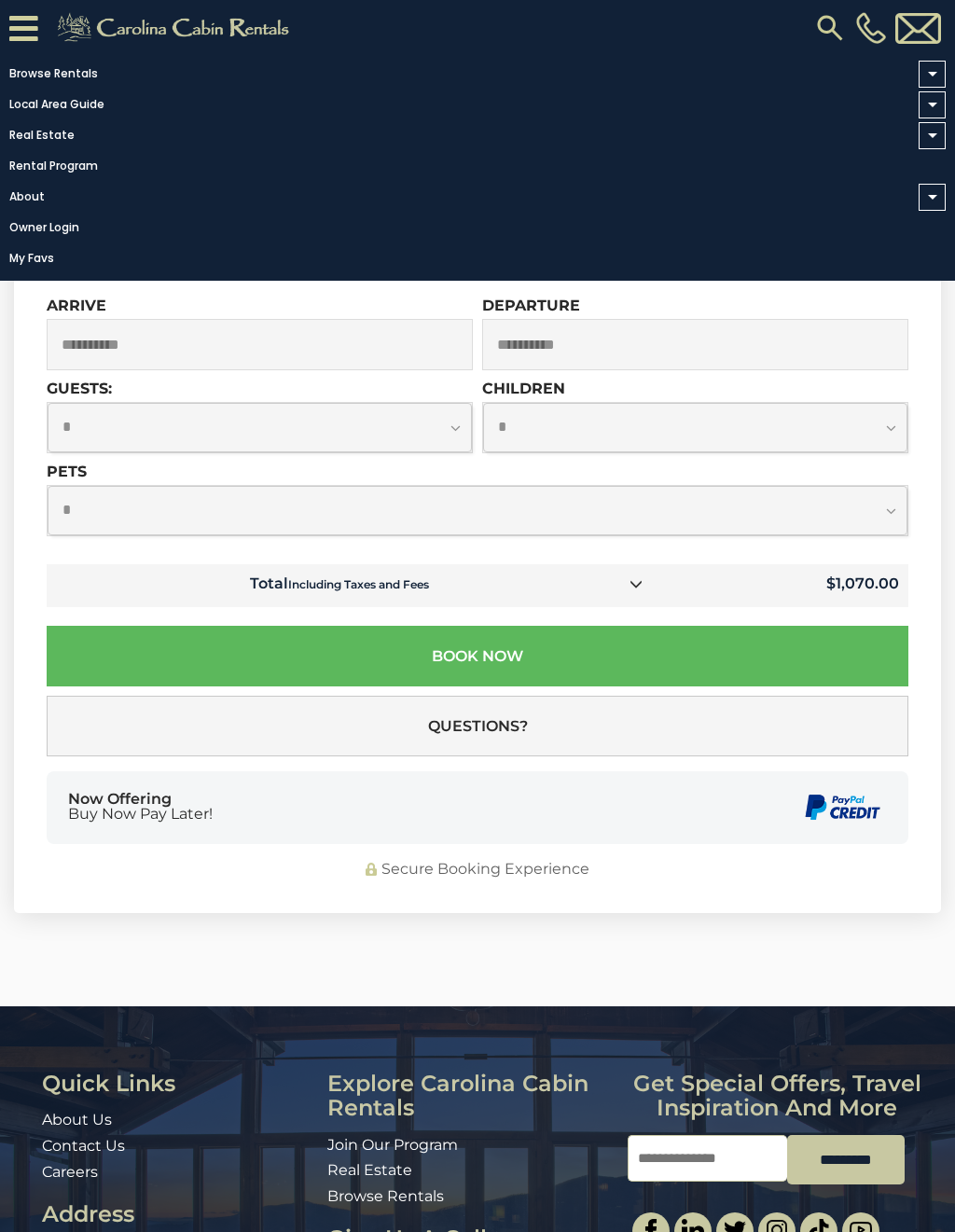
click at [11, 15] on icon at bounding box center [23, 28] width 29 height 33
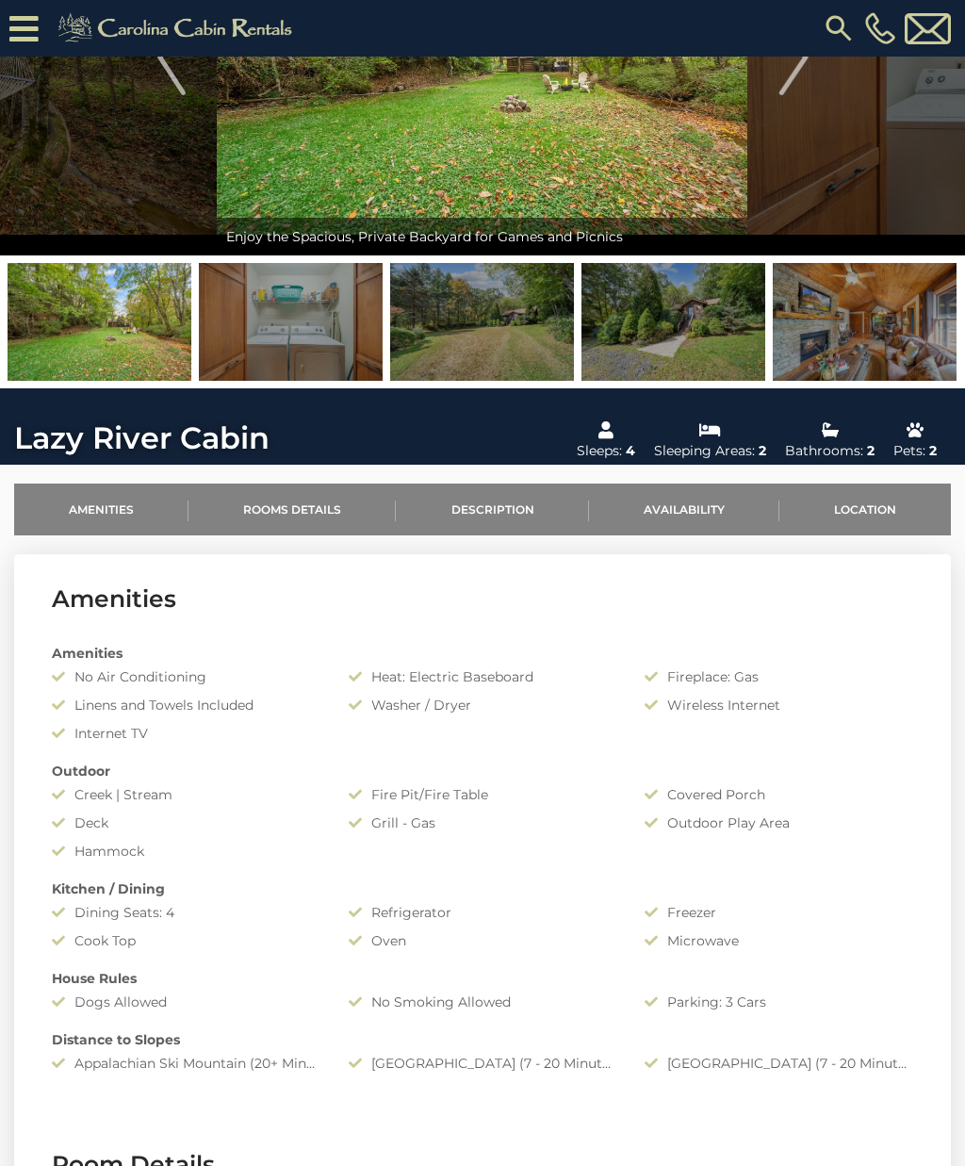
scroll to position [233, 0]
